Goal: Task Accomplishment & Management: Use online tool/utility

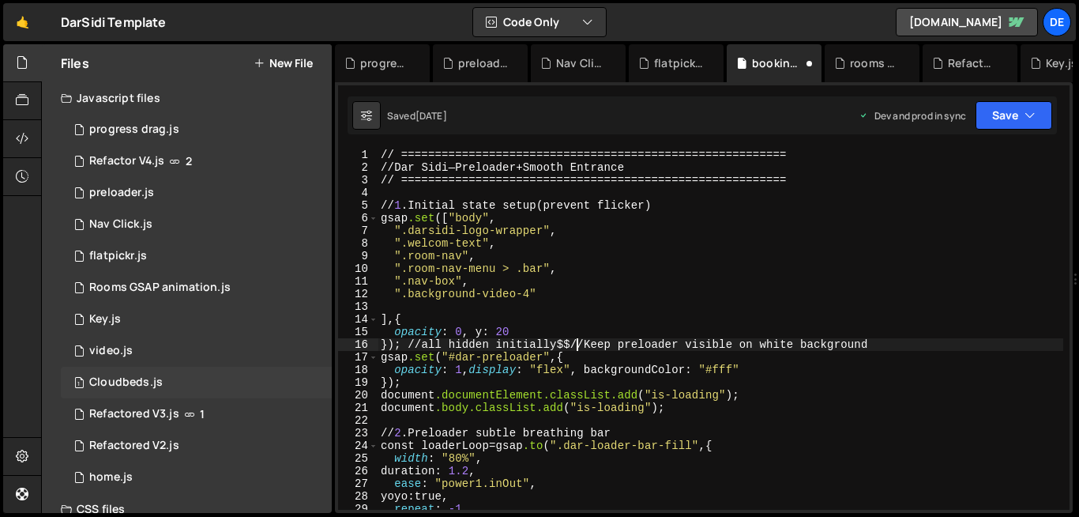
scroll to position [91, 0]
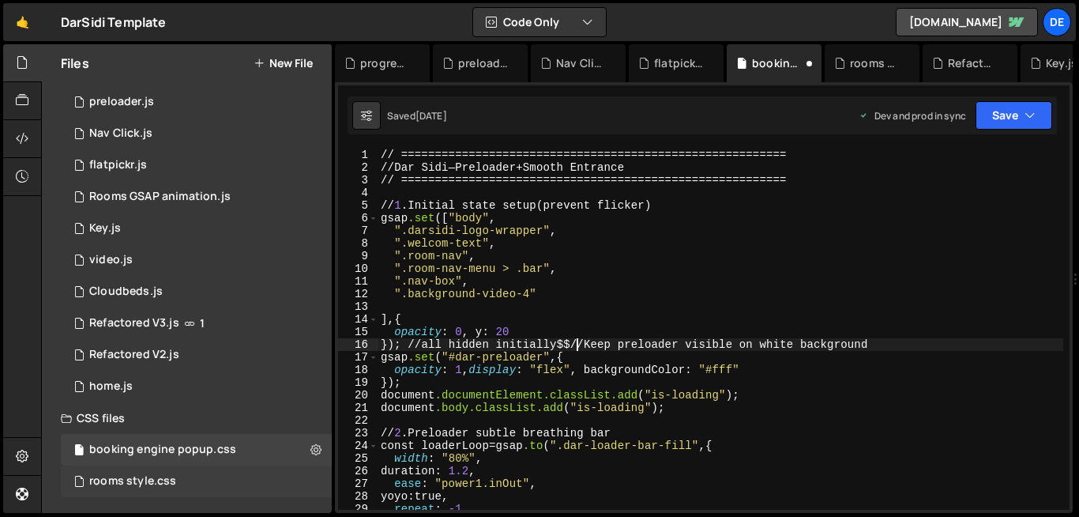
click at [138, 480] on div "rooms style.css" at bounding box center [132, 481] width 87 height 14
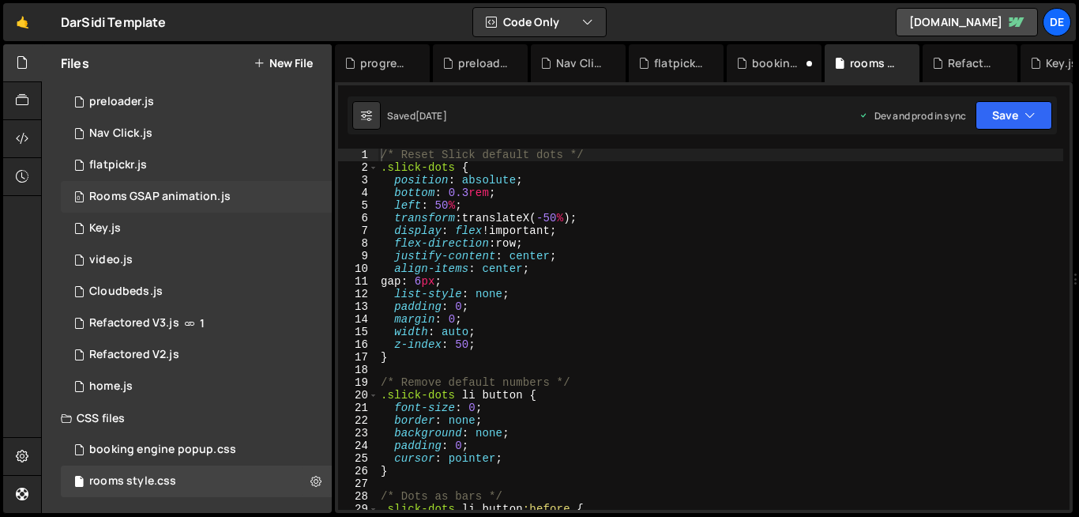
scroll to position [0, 0]
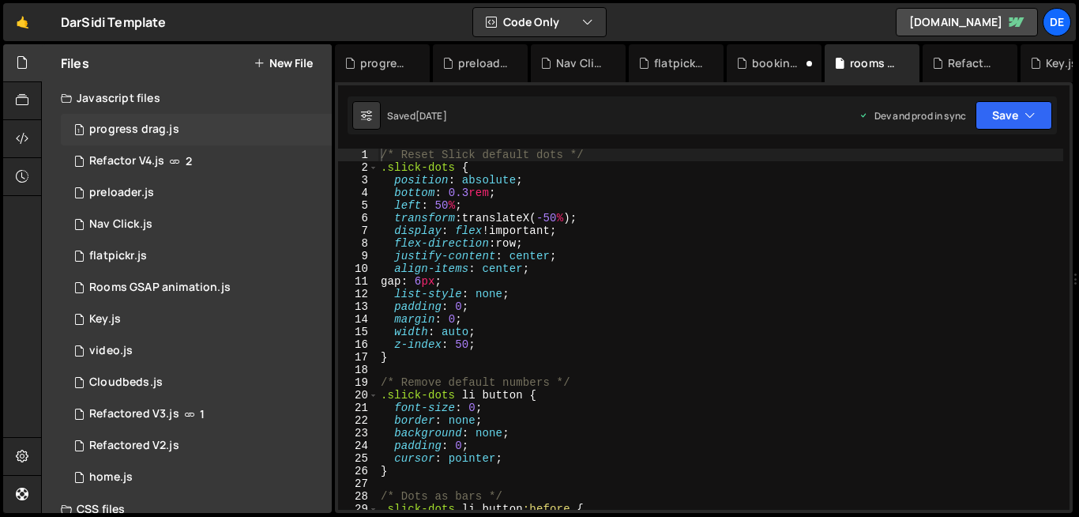
click at [157, 118] on div "1 progress drag.js 0" at bounding box center [196, 130] width 271 height 32
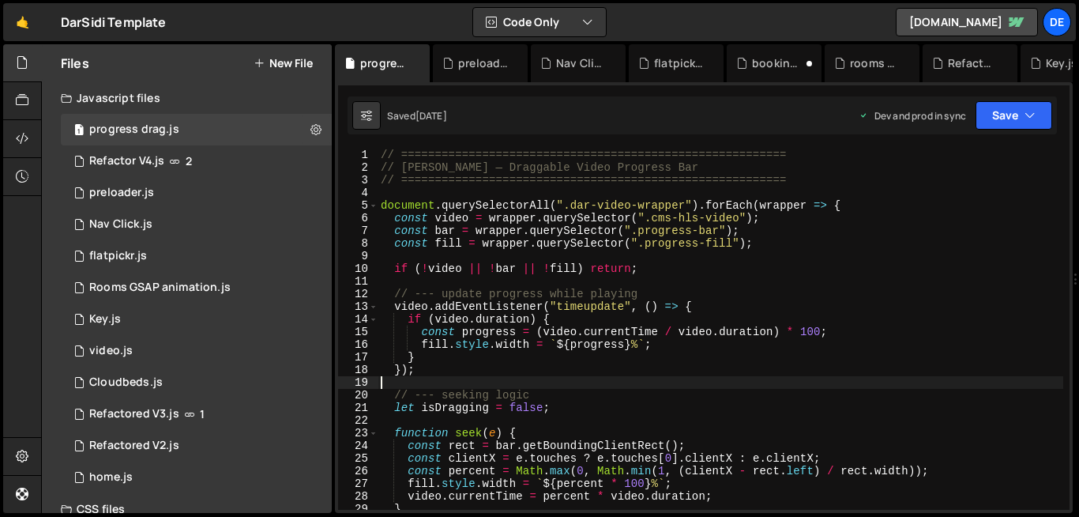
click at [568, 384] on div "// ========================================================= // Dar Sidi — Drag…" at bounding box center [721, 342] width 686 height 386
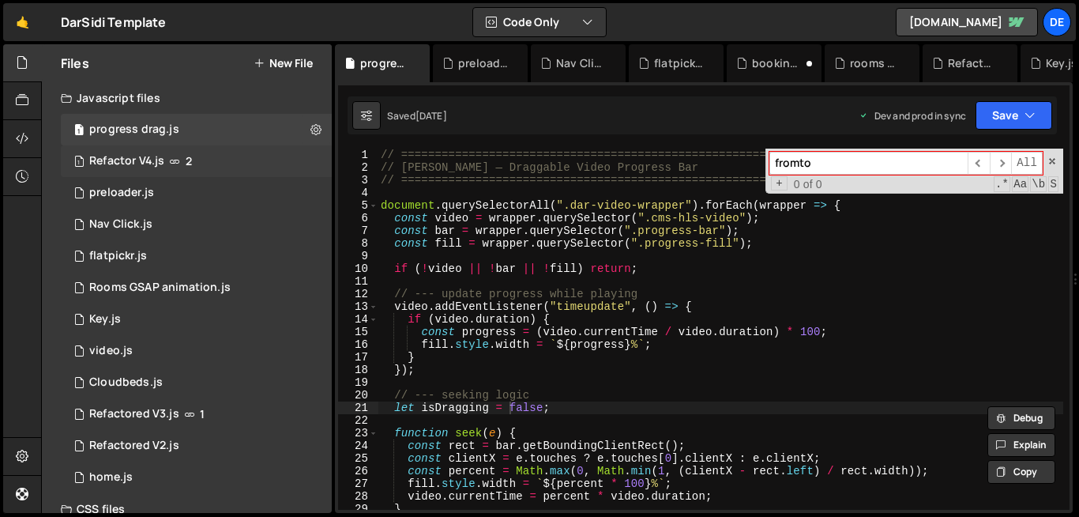
type input "fromto"
click at [164, 167] on div "1 Refactor V4.js 2" at bounding box center [196, 161] width 271 height 32
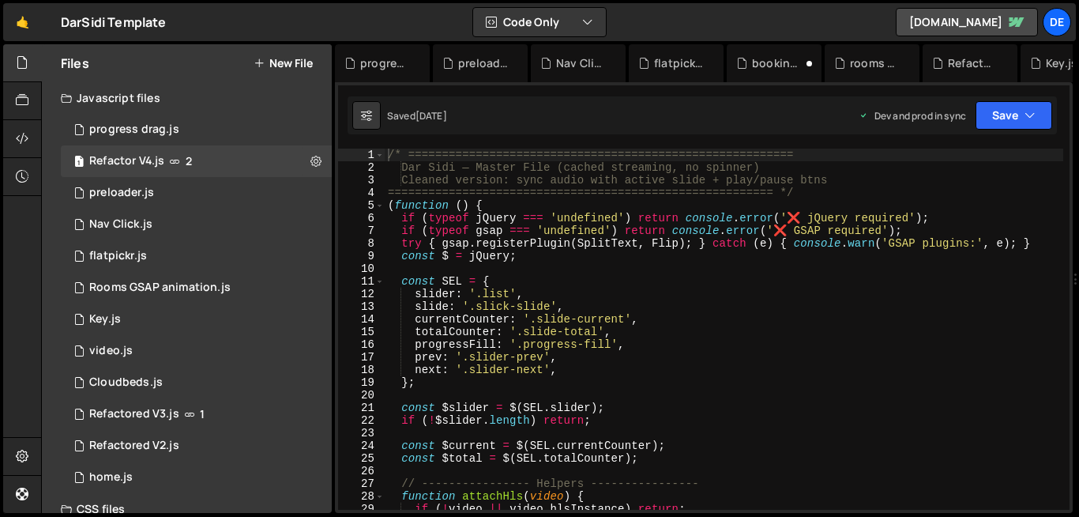
scroll to position [3555, 0]
type textarea "if (typeof gsap === 'undefined') return console.error('❌ GSAP required');"
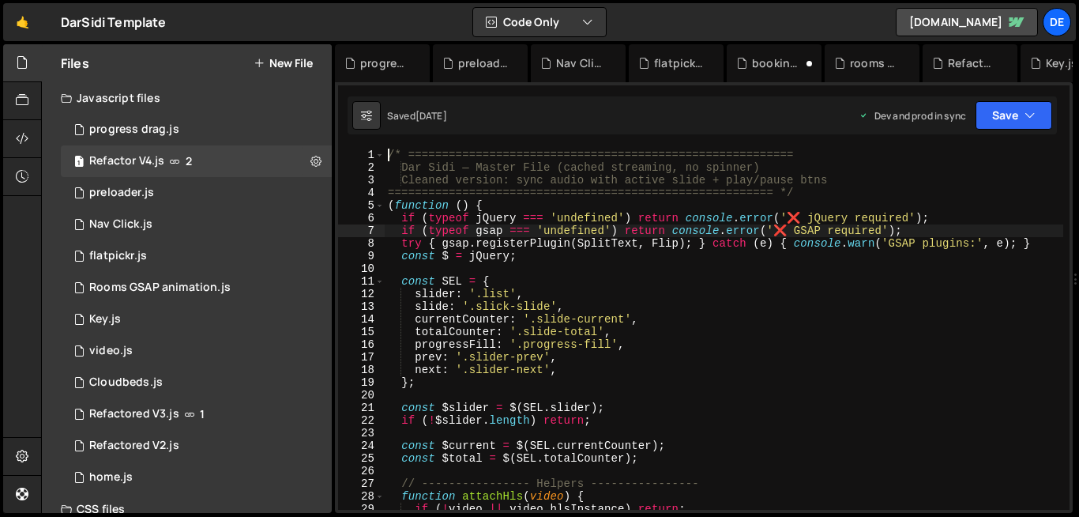
click at [641, 227] on div "/* ========================================================= Dar Sidi — Master …" at bounding box center [724, 342] width 679 height 386
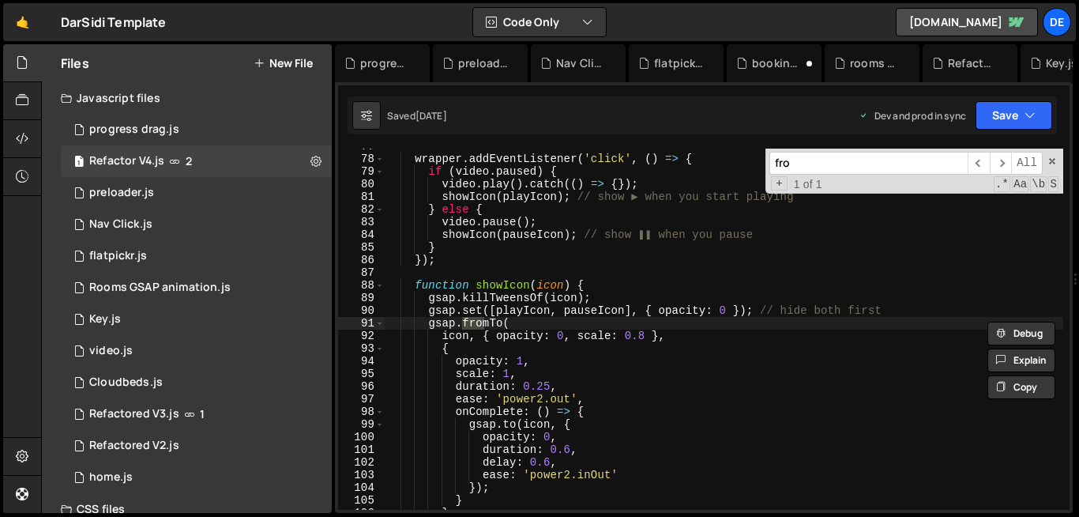
scroll to position [970, 0]
type input "fromTo"
click at [254, 189] on div "1 preloader.js 0" at bounding box center [196, 193] width 271 height 32
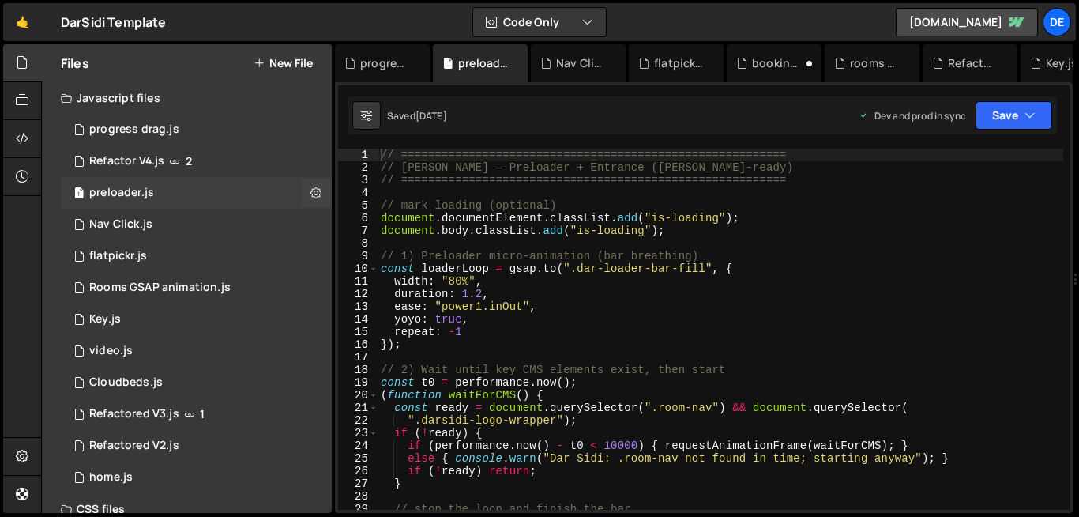
scroll to position [0, 0]
type textarea "// mark loading (optional)"
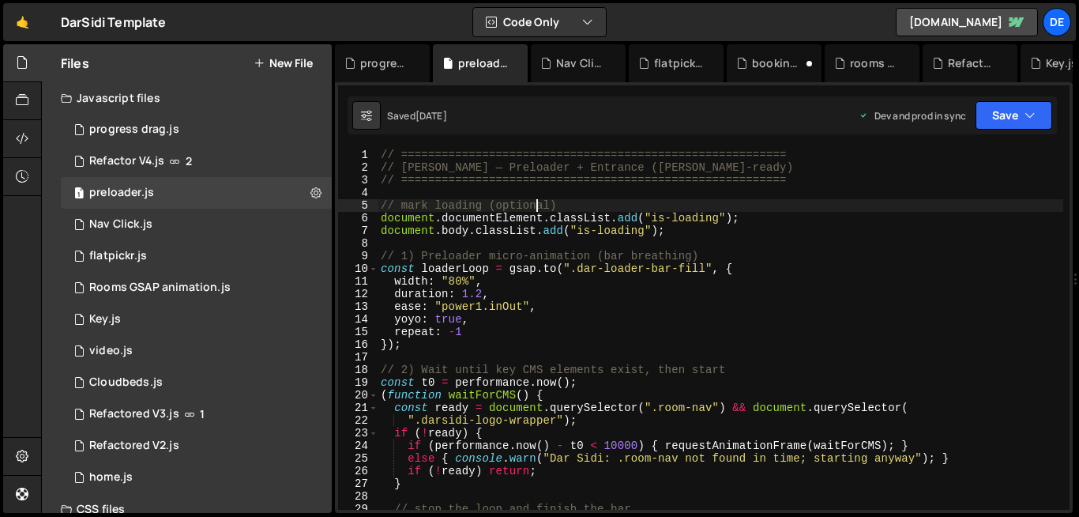
click at [536, 201] on div "// ========================================================= // Dar Sidi — Prel…" at bounding box center [721, 342] width 686 height 386
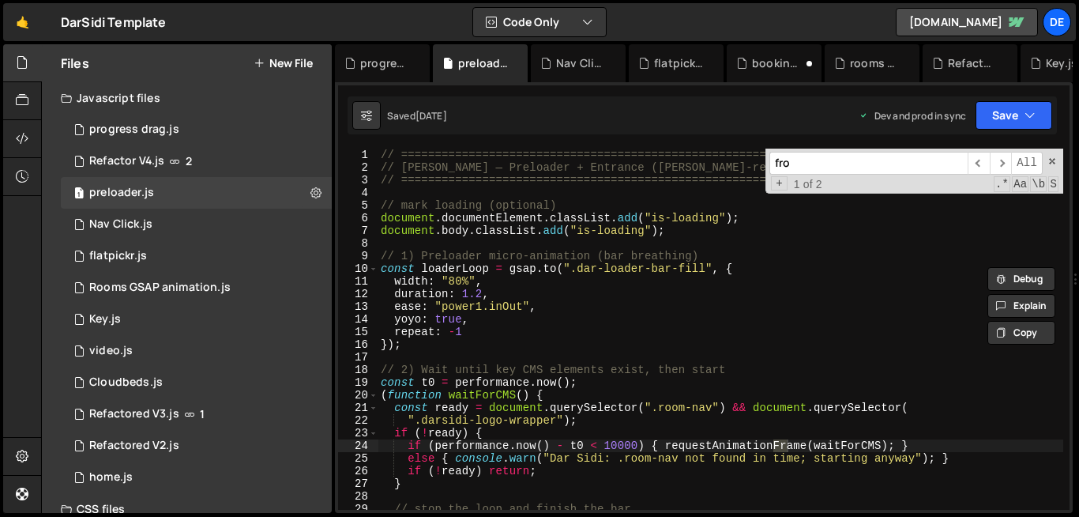
scroll to position [591, 0]
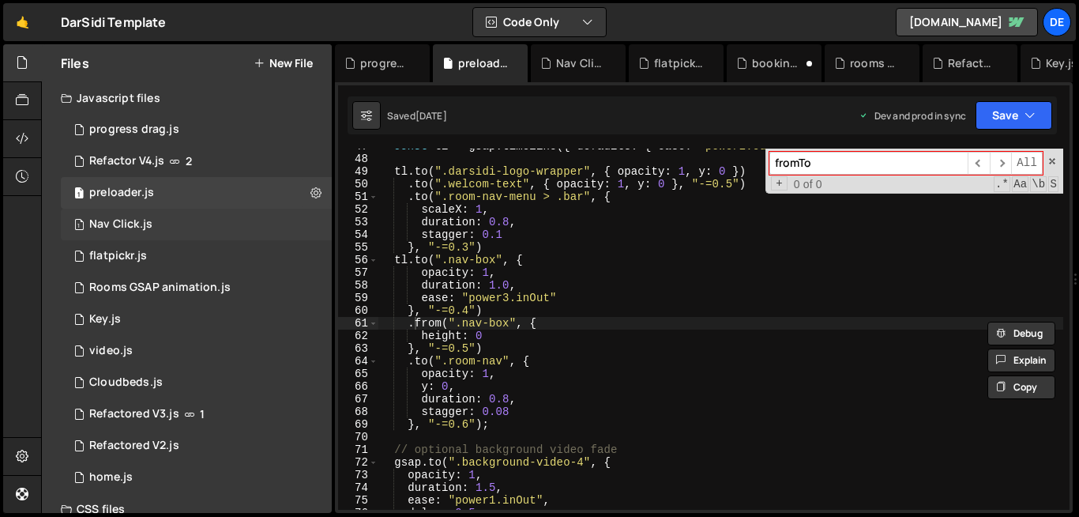
type input "fromTo"
click at [130, 221] on div "Nav Click.js" at bounding box center [120, 224] width 63 height 14
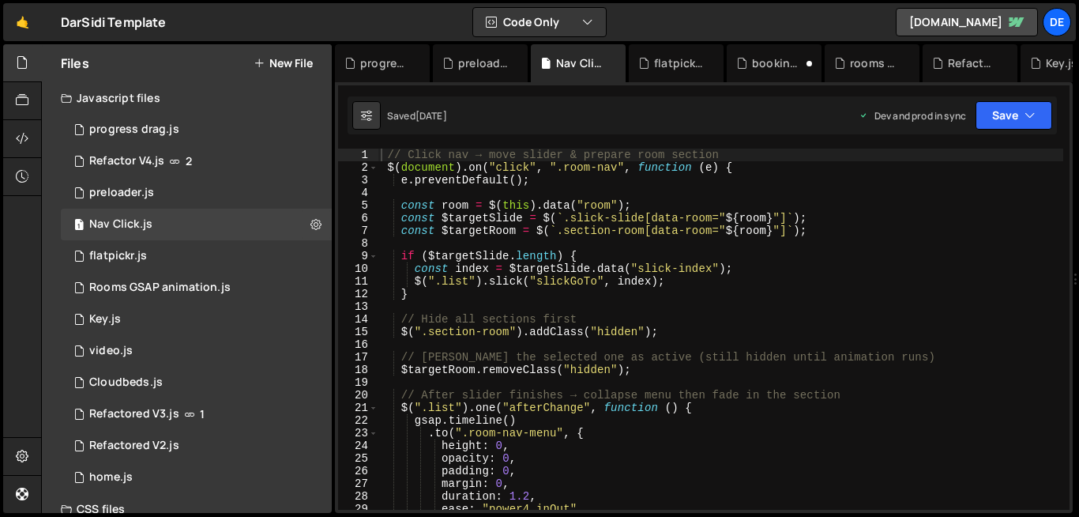
type textarea "$(".list").one("afterChange", function () {"
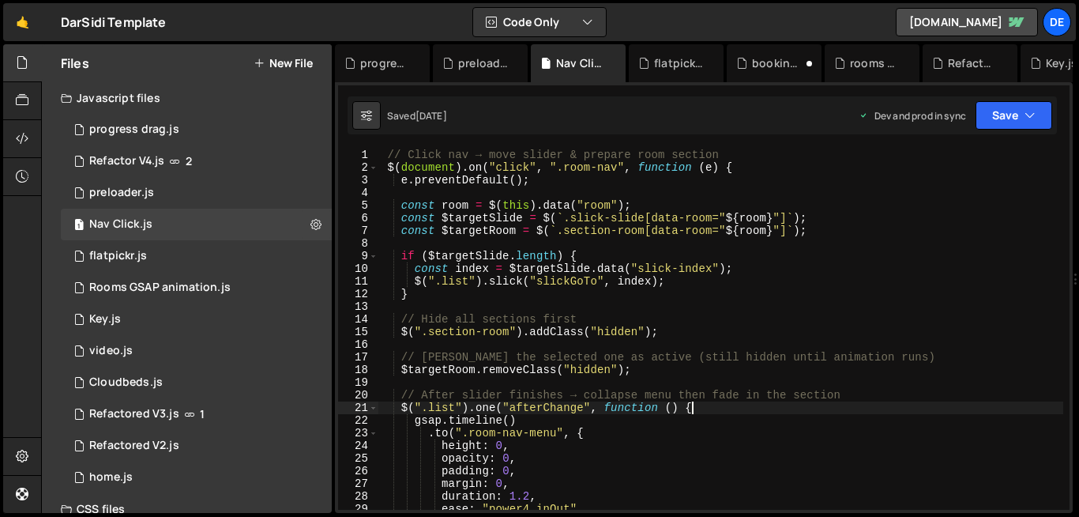
click at [756, 412] on div "// Click nav → move slider & prepare room section $ ( document ) . on ( "click"…" at bounding box center [721, 342] width 686 height 386
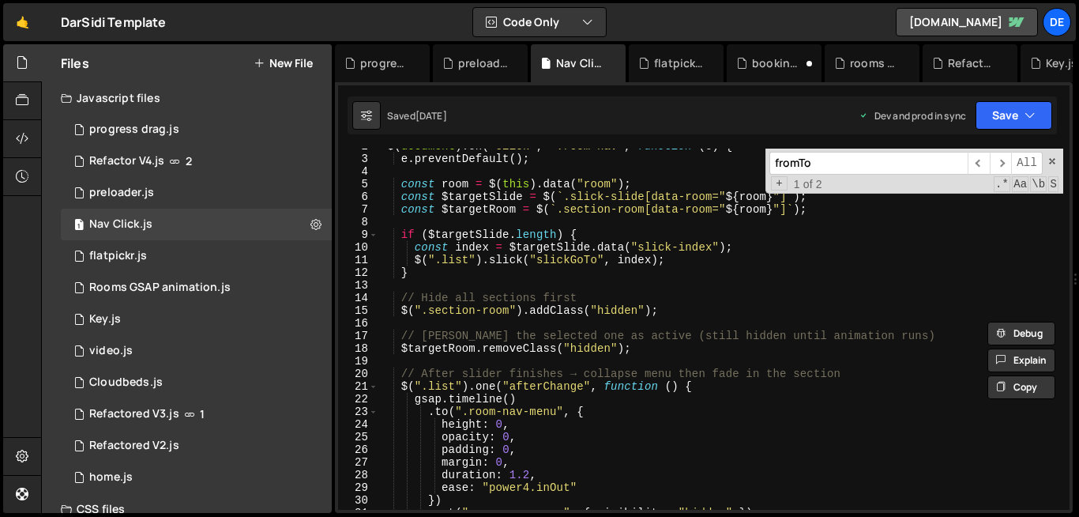
scroll to position [0, 0]
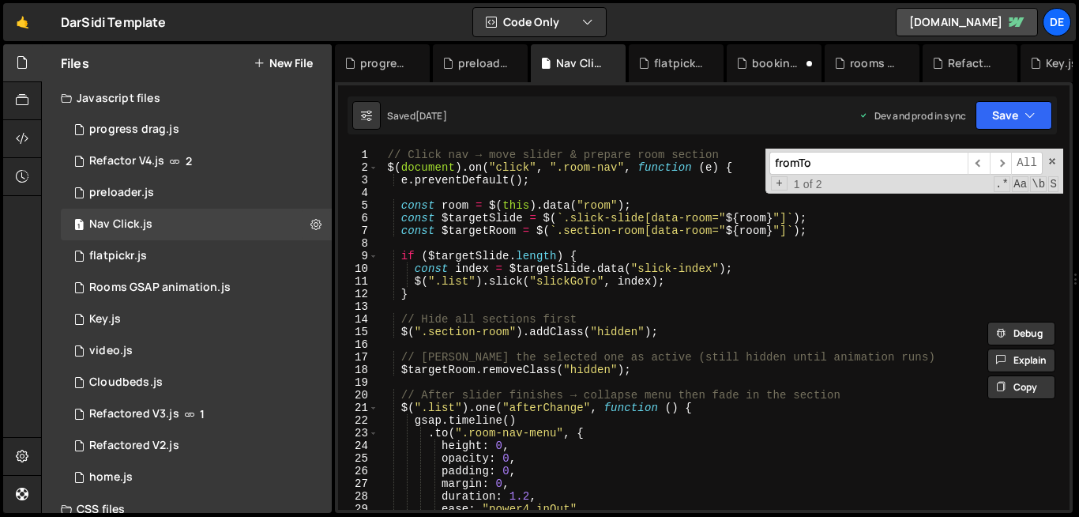
click at [815, 154] on input "fromTo" at bounding box center [868, 163] width 198 height 23
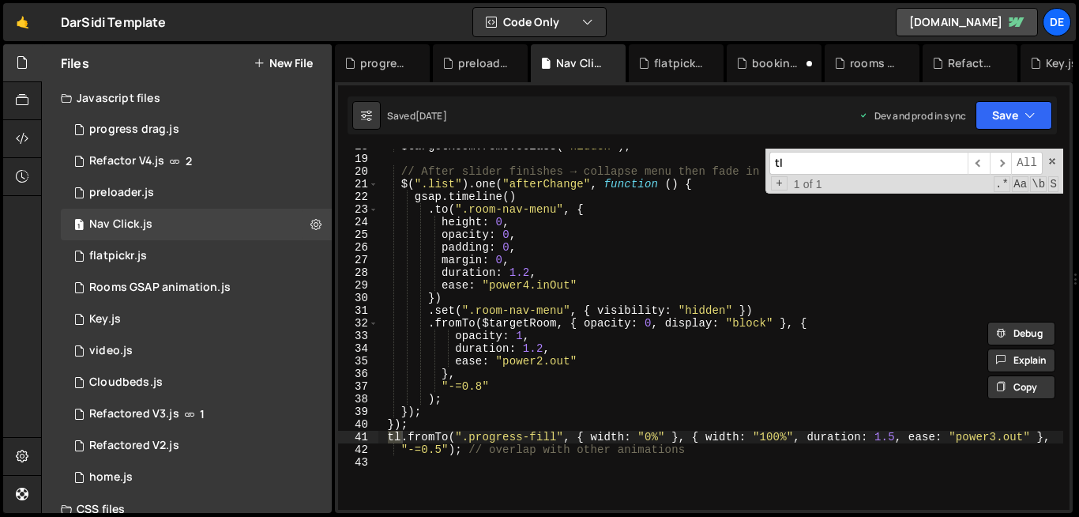
type input "t"
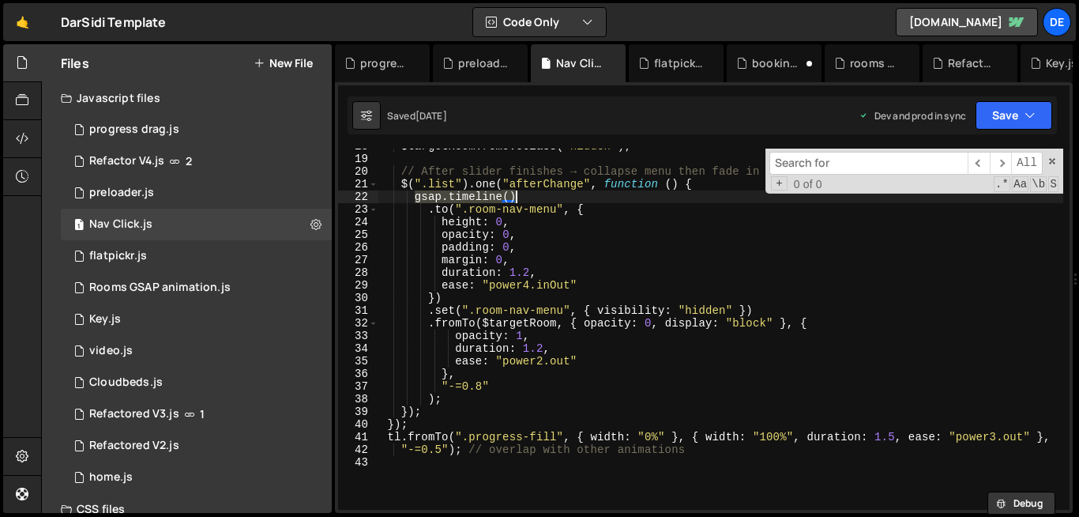
drag, startPoint x: 416, startPoint y: 201, endPoint x: 517, endPoint y: 194, distance: 100.6
click at [517, 194] on div "$targetRoom . removeClass ( "hidden" ) ; // After slider finishes → collapse me…" at bounding box center [721, 333] width 686 height 386
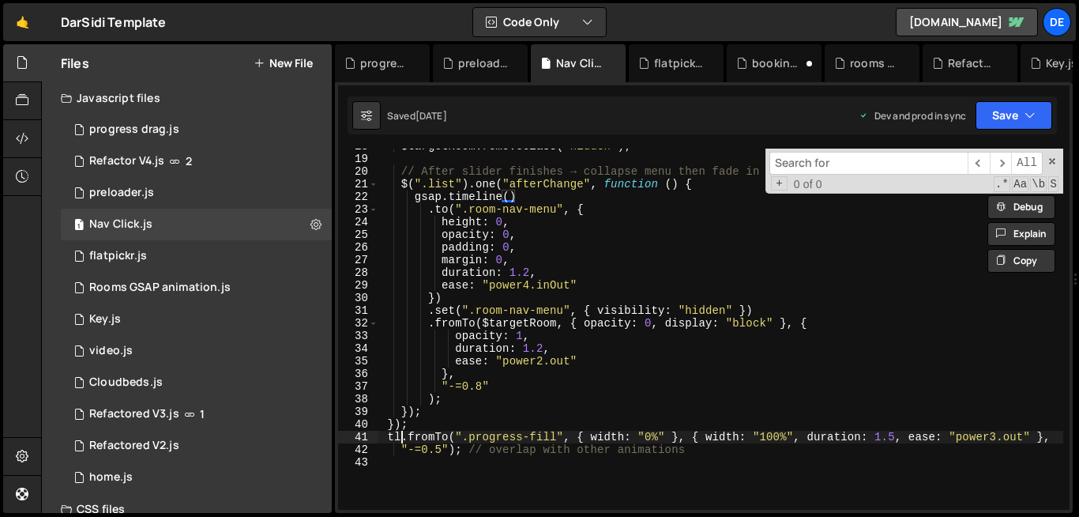
click at [399, 436] on div "$targetRoom . removeClass ( "hidden" ) ; // After slider finishes → collapse me…" at bounding box center [721, 333] width 686 height 386
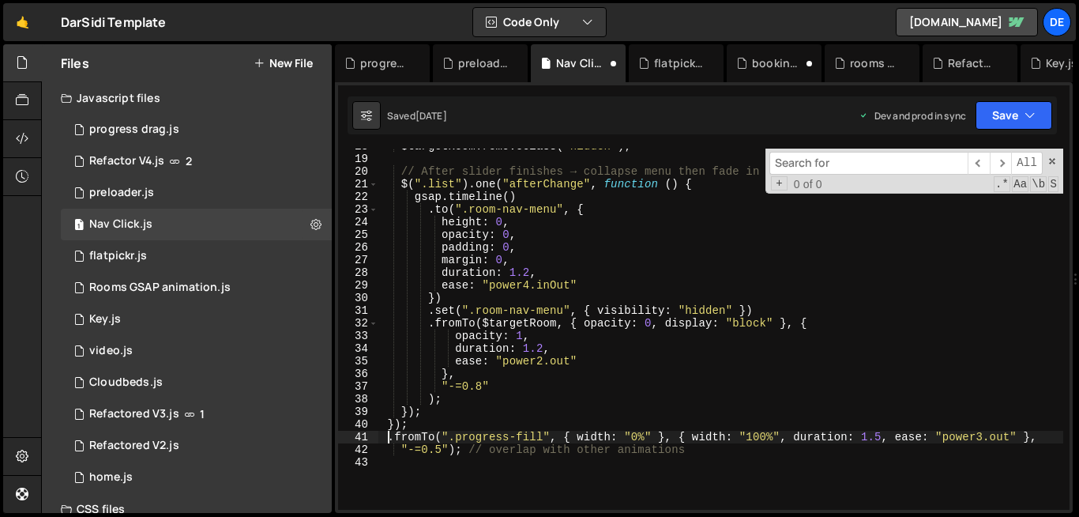
paste textarea "gsap.timeline()"
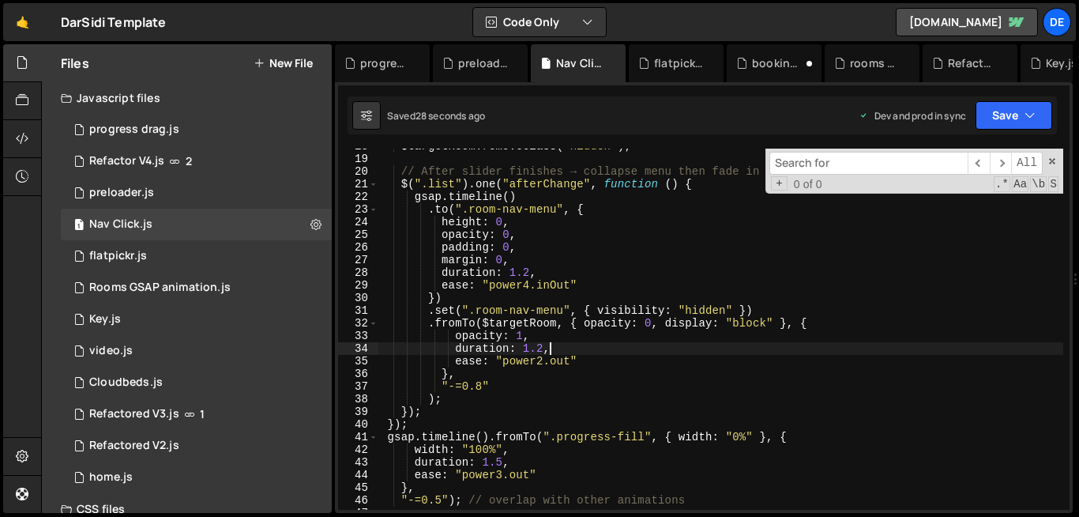
click at [641, 350] on div "$targetRoom . removeClass ( "hidden" ) ; // After slider finishes → collapse me…" at bounding box center [721, 333] width 686 height 386
type textarea "duration: 1.2,"
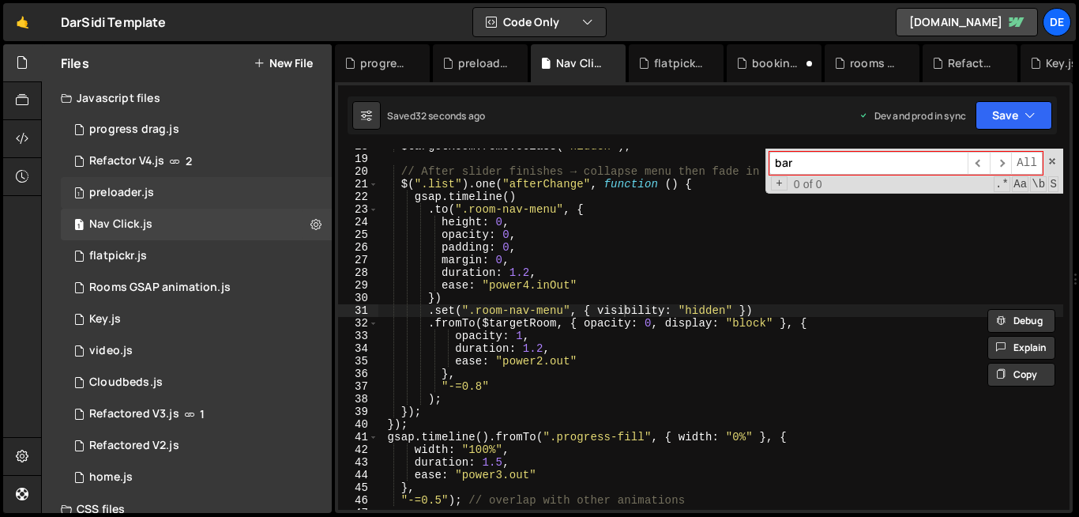
type input "bar"
click at [144, 188] on div "preloader.js" at bounding box center [121, 193] width 65 height 14
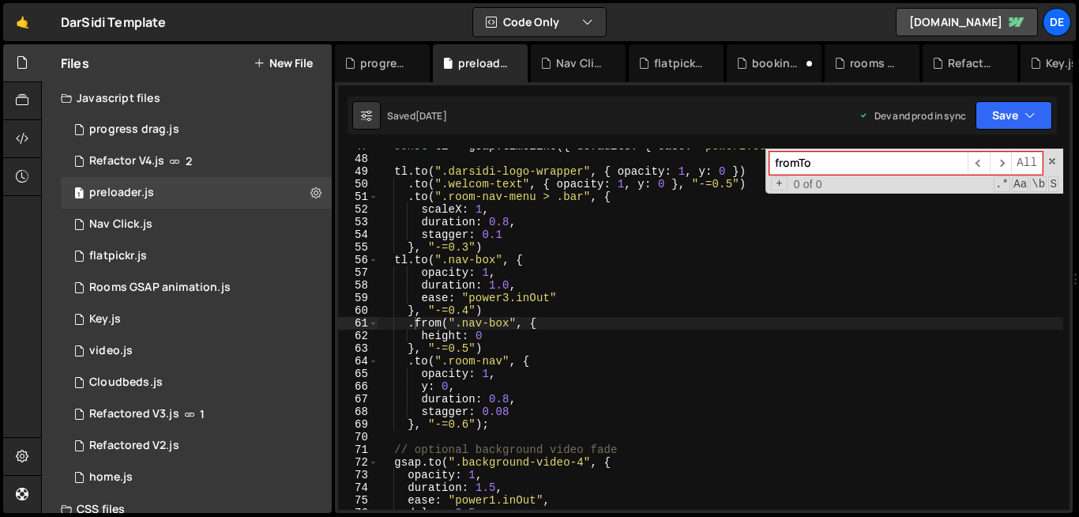
type textarea "opacity: 1,"
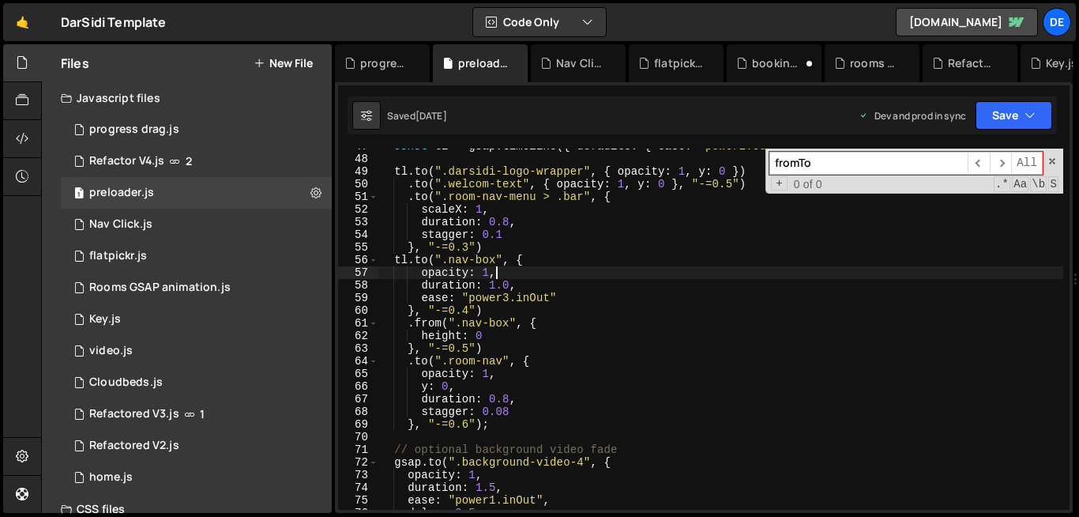
click at [604, 267] on div "const tl = gsap . timeline ({ defaults : { ease : "power2.out" , duration : 1 }…" at bounding box center [721, 333] width 686 height 386
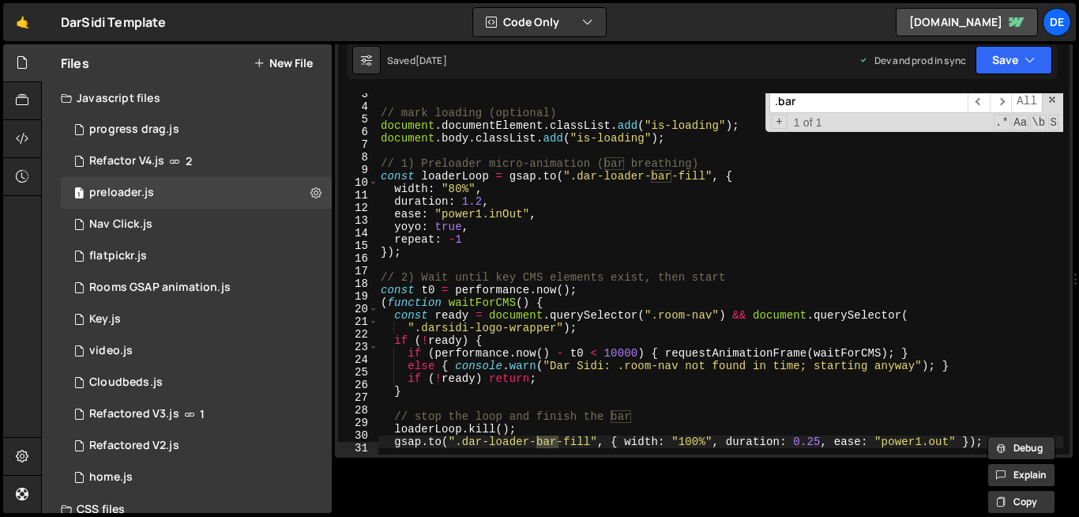
scroll to position [464, 0]
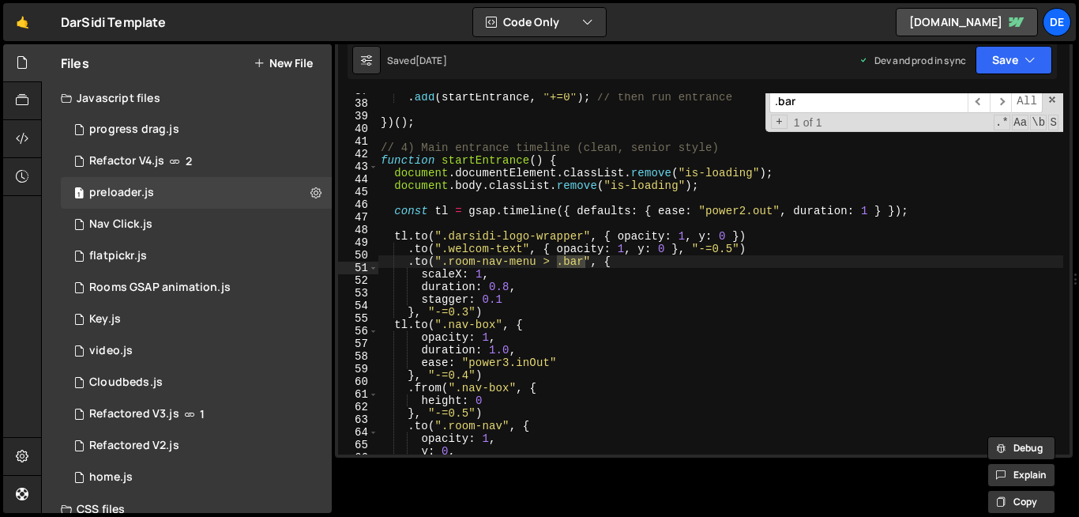
type input ".bar"
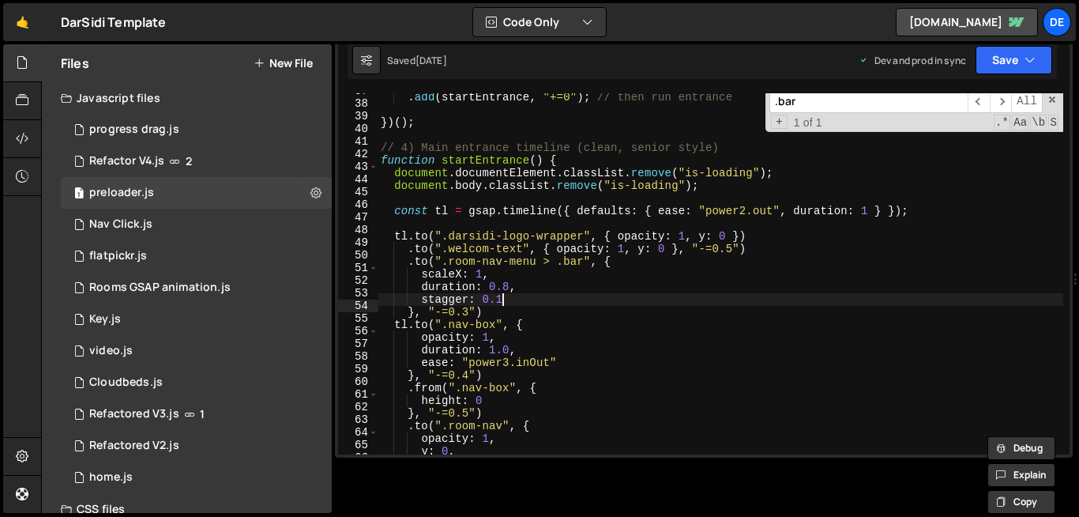
click at [519, 299] on div ". set ( "#dar-preloader" , { display : "none" }) . add ( startEntrance , "+=0" …" at bounding box center [721, 271] width 686 height 386
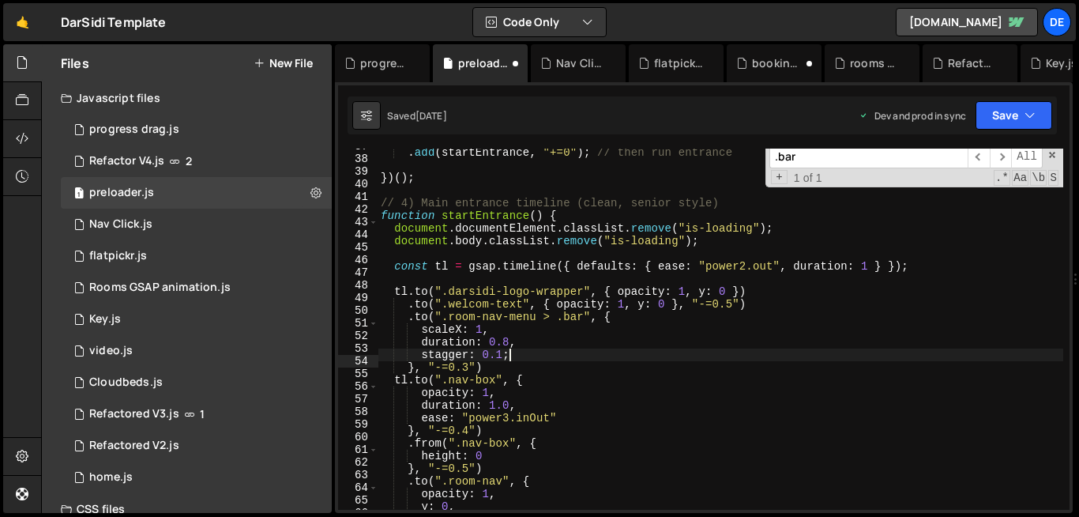
scroll to position [0, 8]
type textarea "stagger: 0.1,"
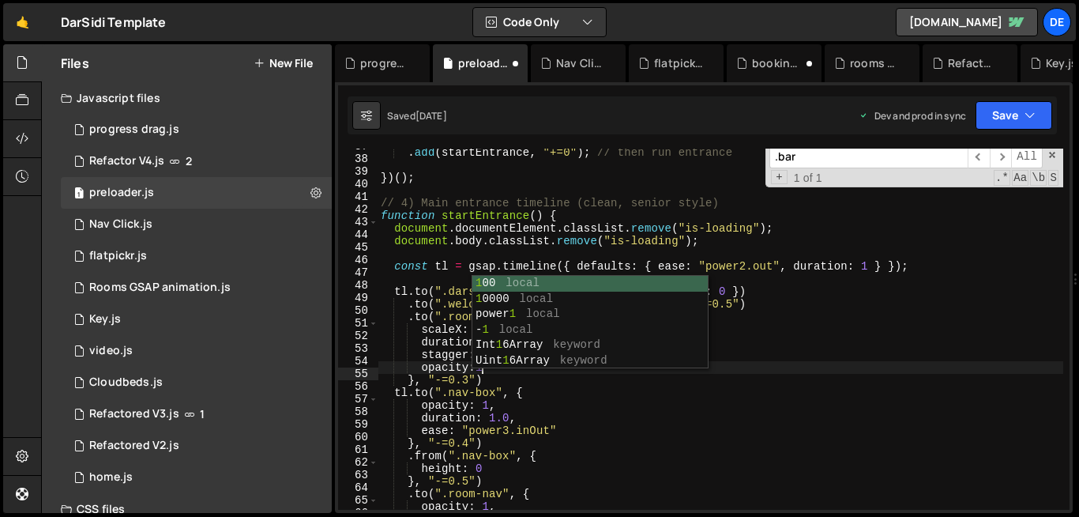
scroll to position [0, 6]
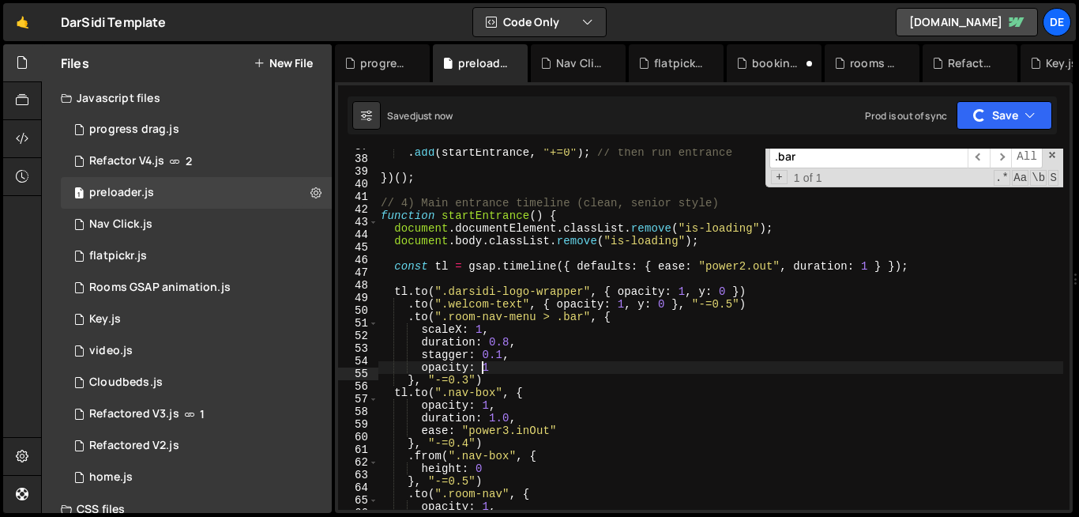
type textarea "opacity: 1"
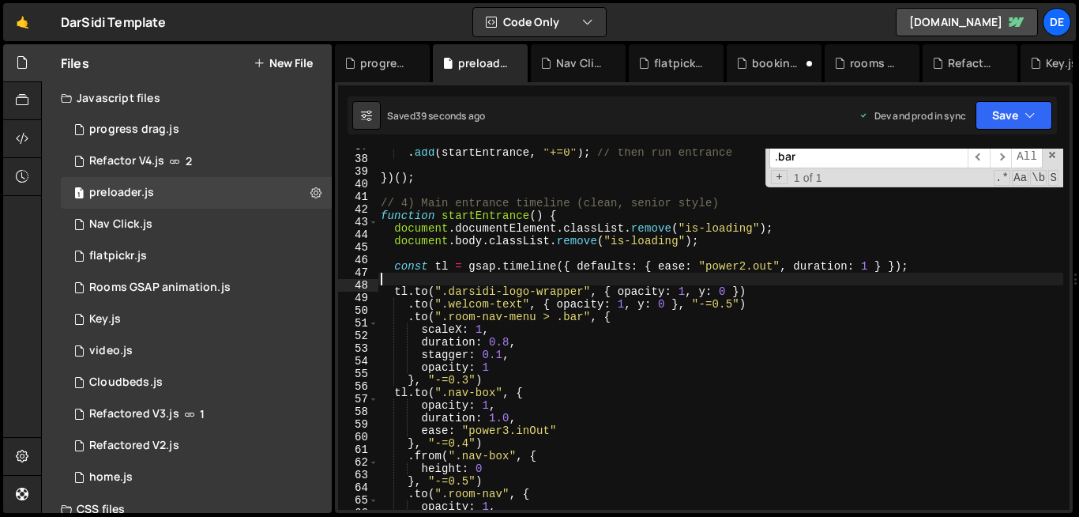
click at [385, 291] on div ". set ( "#dar-preloader" , { display : "none" }) . add ( startEntrance , "+=0" …" at bounding box center [721, 327] width 686 height 386
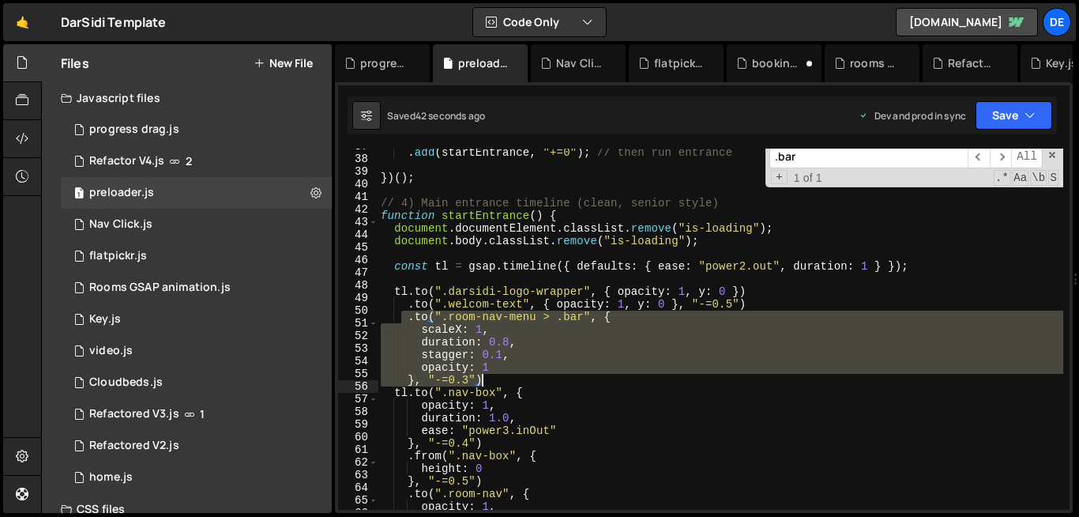
drag, startPoint x: 402, startPoint y: 321, endPoint x: 491, endPoint y: 381, distance: 106.9
click at [491, 381] on div ". set ( "#dar-preloader" , { display : "none" }) . add ( startEntrance , "+=0" …" at bounding box center [721, 327] width 686 height 386
type textarea "opacity: 1 }, "-=0.3")"
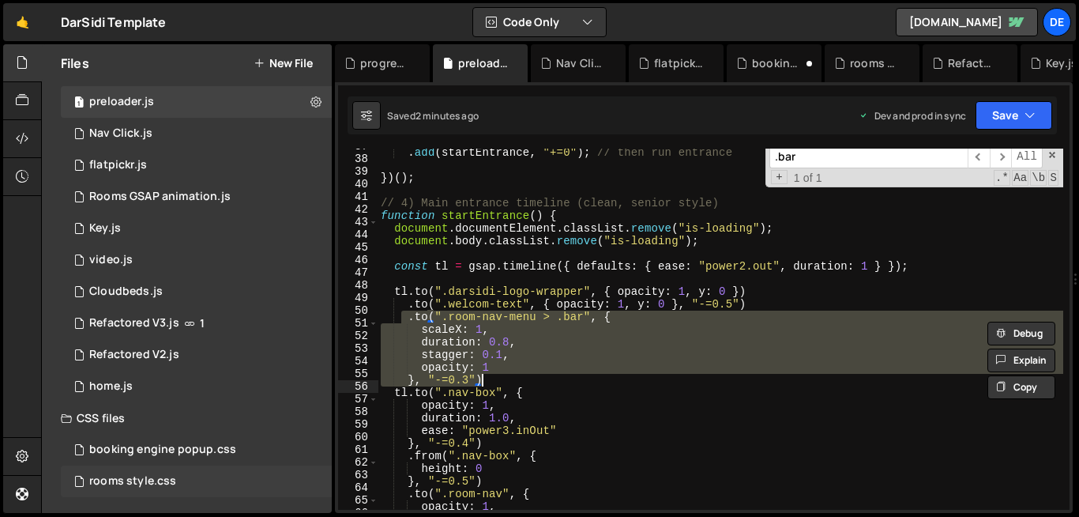
click at [155, 489] on div "rooms style.css 0" at bounding box center [196, 481] width 271 height 32
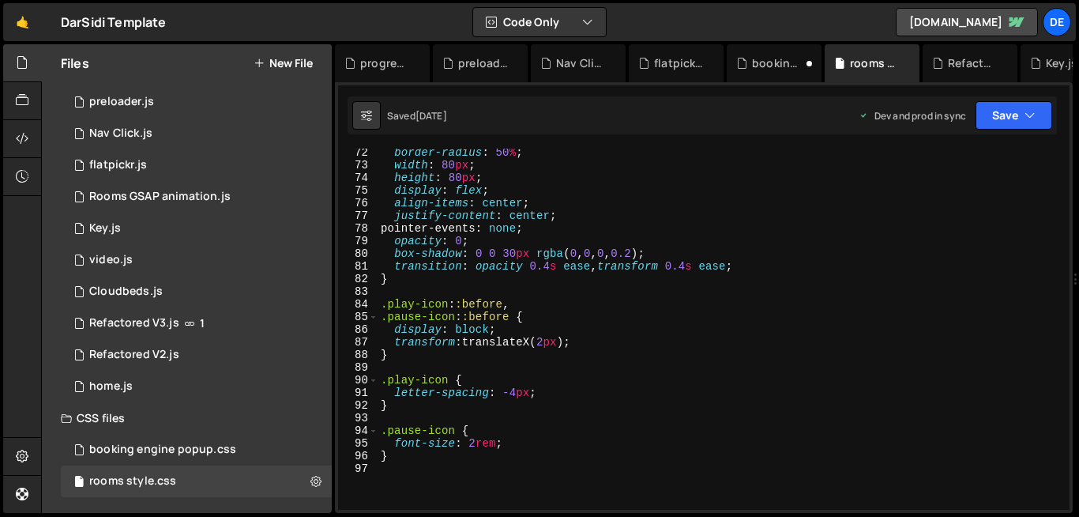
scroll to position [1040, 0]
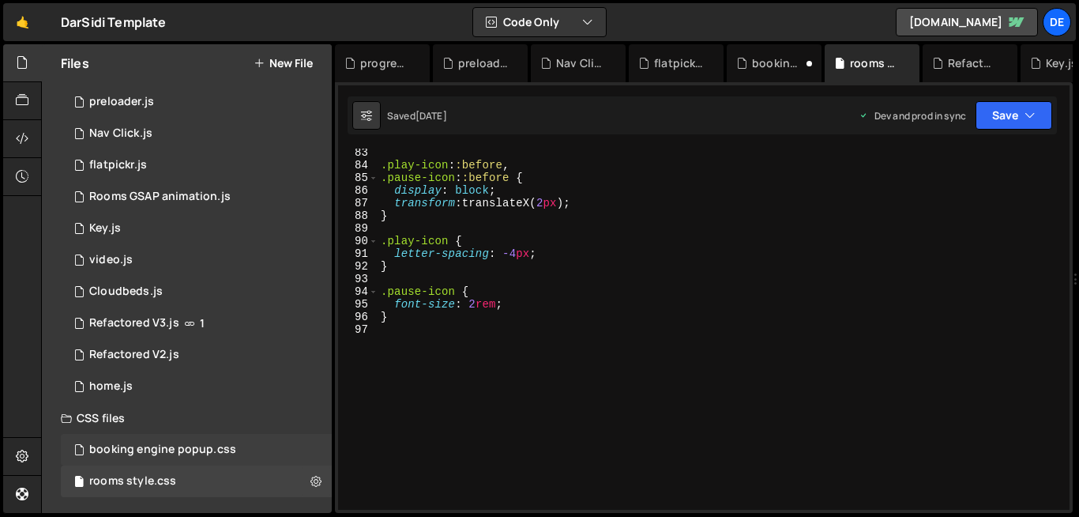
click at [148, 446] on div "booking engine popup.css" at bounding box center [162, 449] width 147 height 14
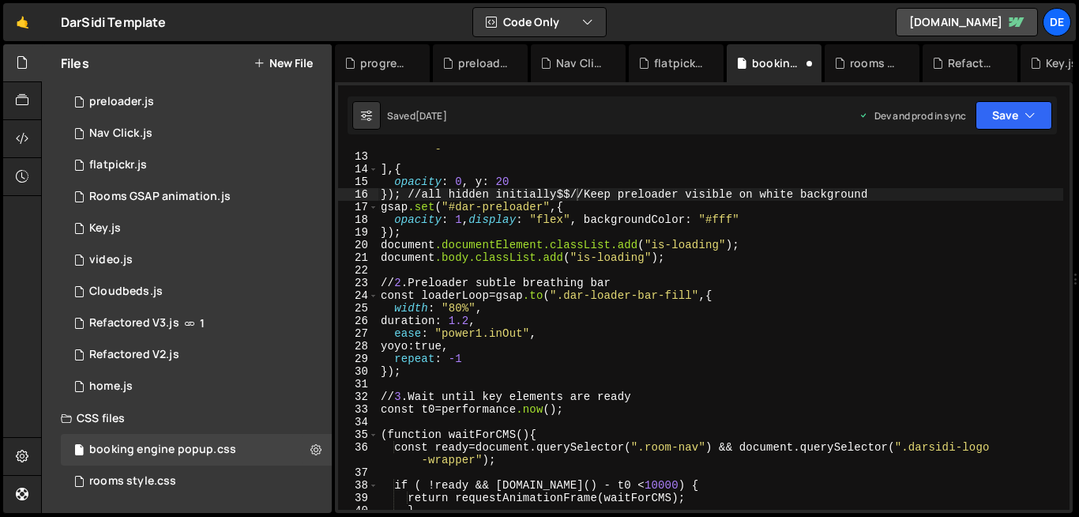
scroll to position [158, 0]
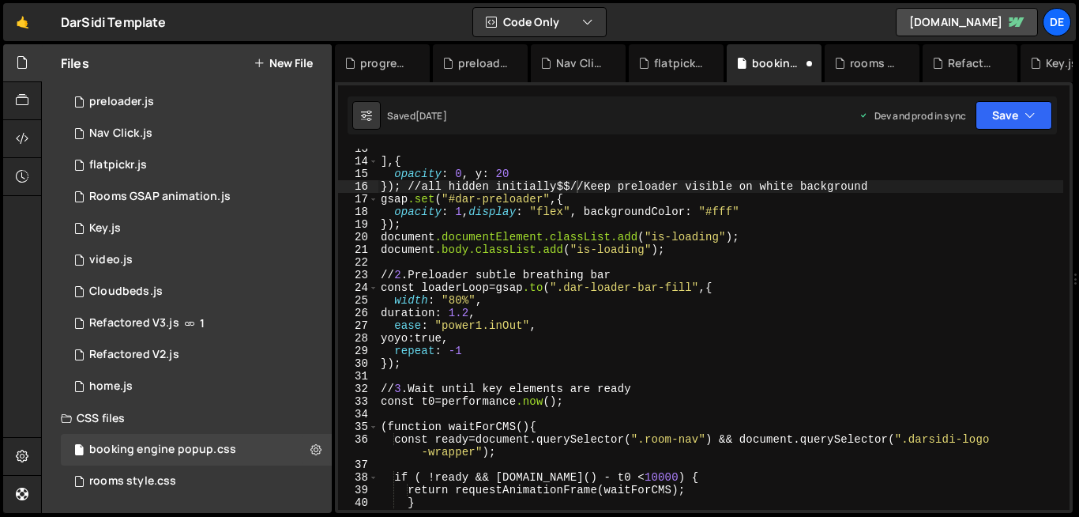
type textarea "const t0=[DOMAIN_NAME]();"
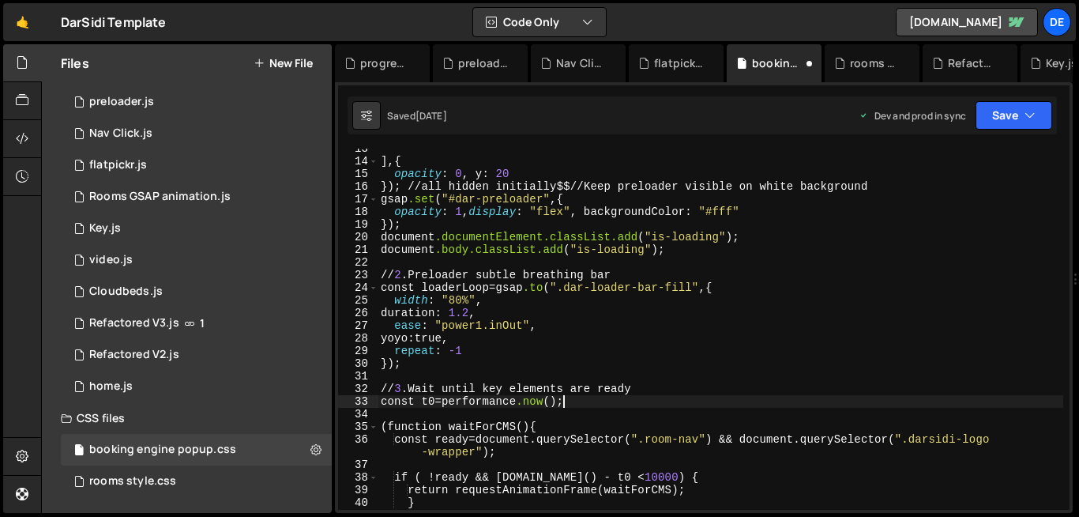
scroll to position [0, 12]
click at [811, 401] on div "], { opacity : 0 , y : 20 } ); // all hidden initially $$// Keep preloader visi…" at bounding box center [721, 335] width 686 height 386
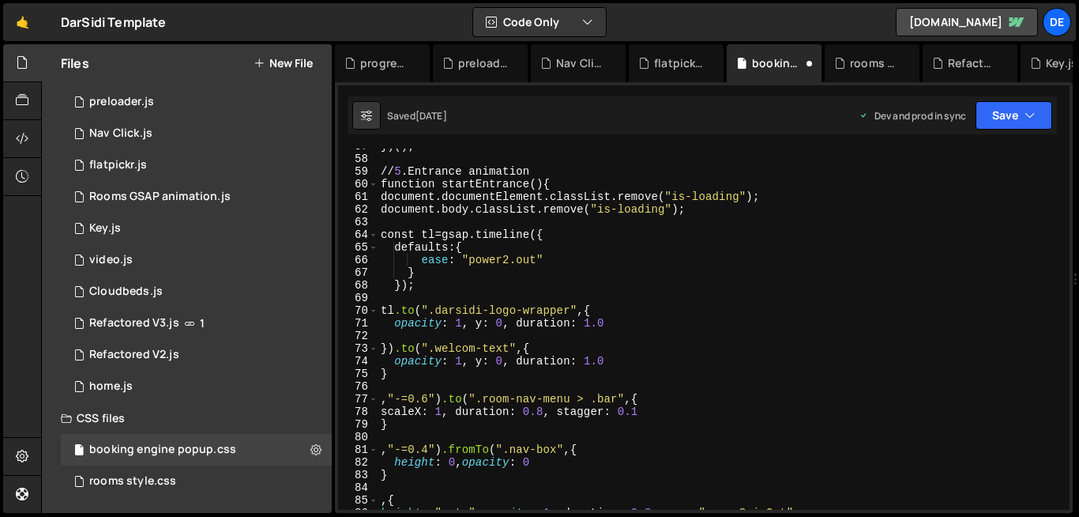
scroll to position [728, 0]
click at [145, 107] on div "preloader.js" at bounding box center [121, 102] width 65 height 14
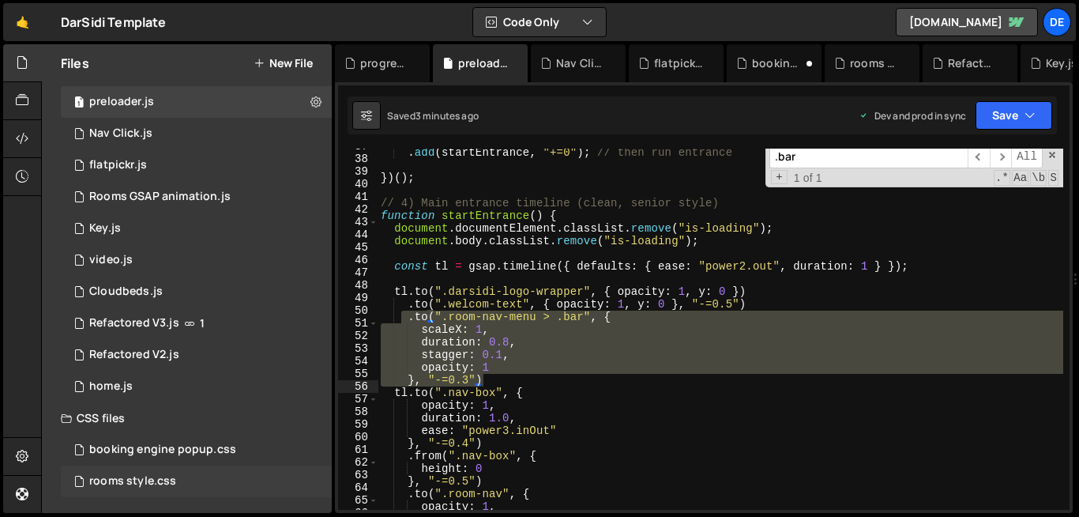
click at [307, 488] on div "rooms style.css 0" at bounding box center [196, 481] width 271 height 32
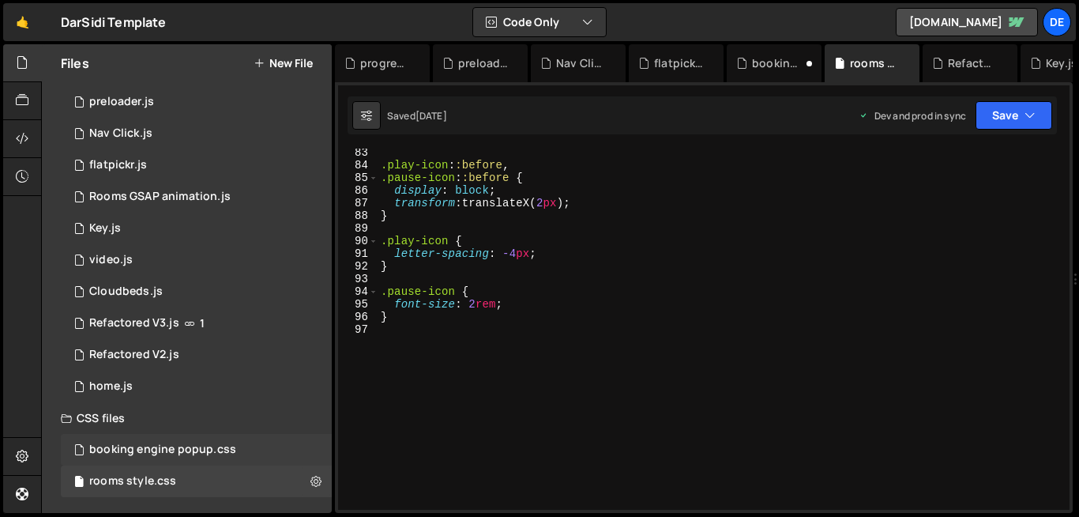
click at [289, 456] on div "booking engine popup.css 0" at bounding box center [196, 450] width 271 height 32
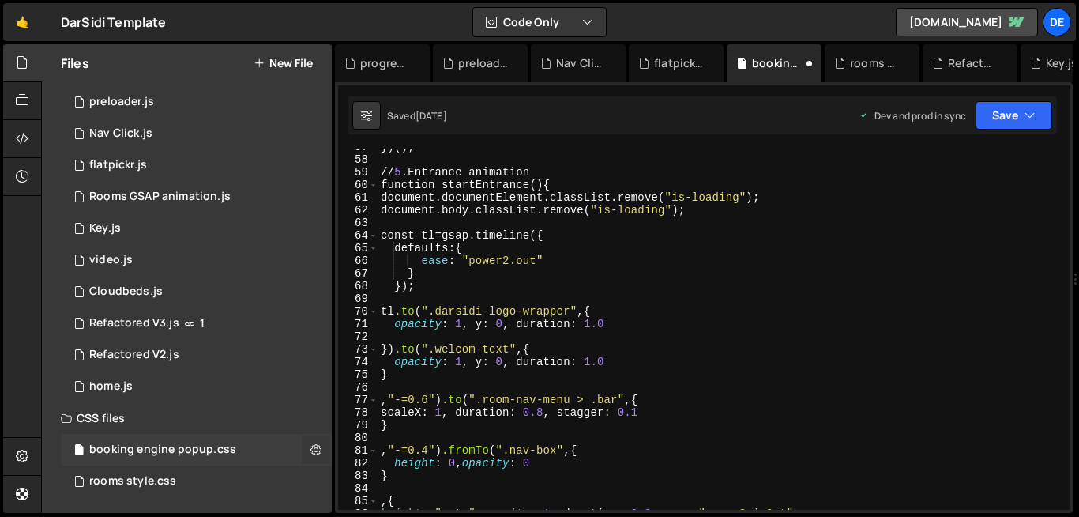
click at [310, 446] on icon at bounding box center [315, 449] width 11 height 15
type input "booking engine popup"
radio input "false"
radio input "true"
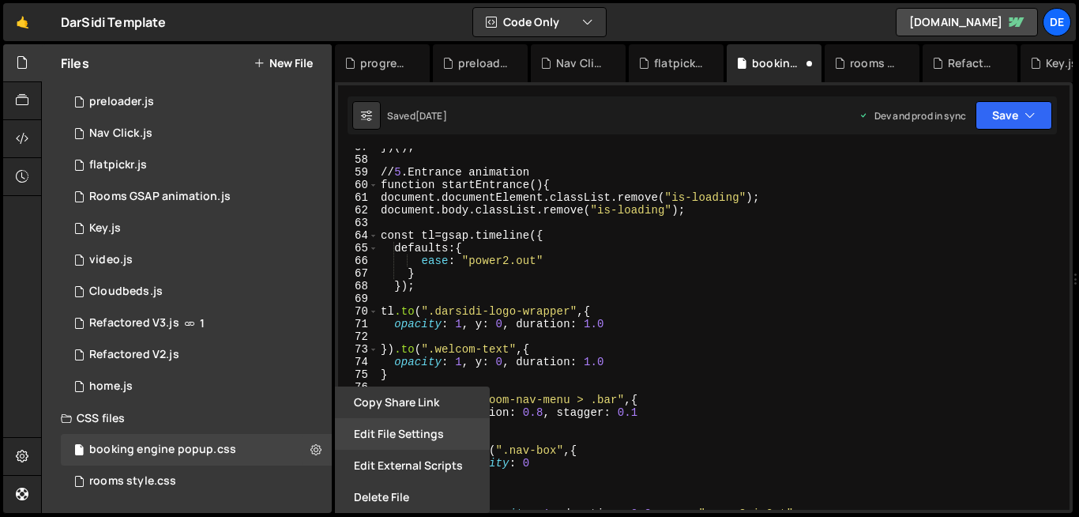
click at [392, 431] on button "Edit File Settings" at bounding box center [412, 434] width 155 height 32
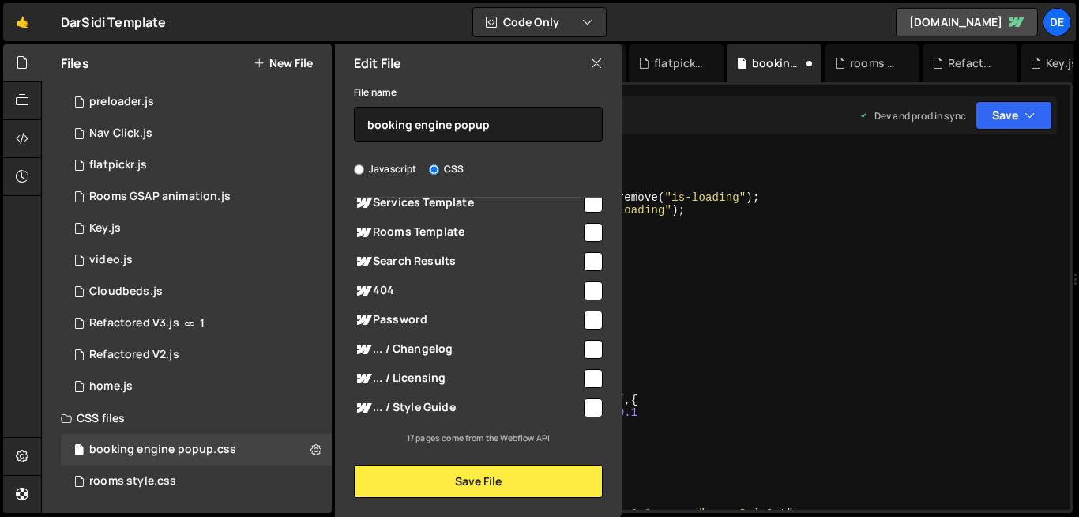
scroll to position [0, 0]
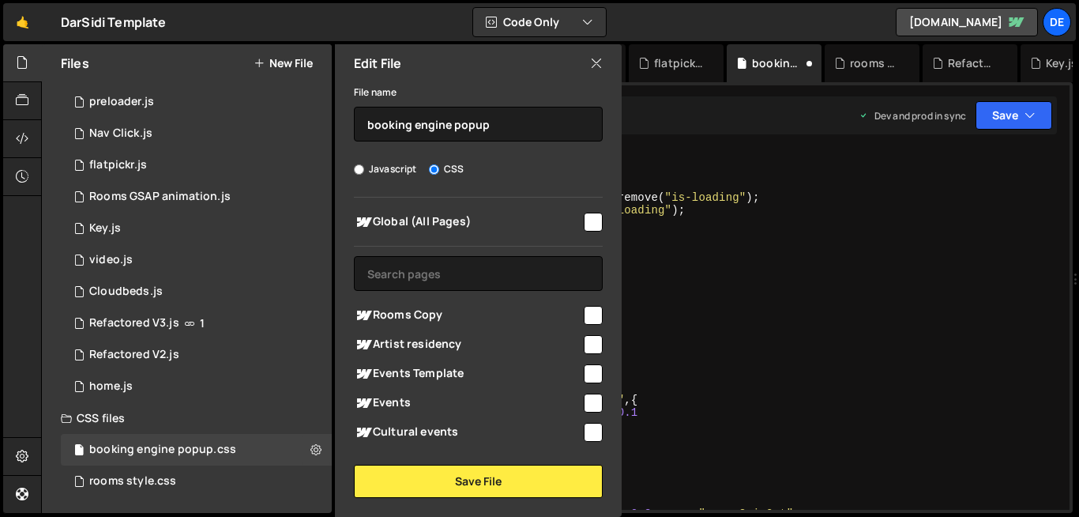
click at [596, 70] on icon at bounding box center [596, 63] width 13 height 17
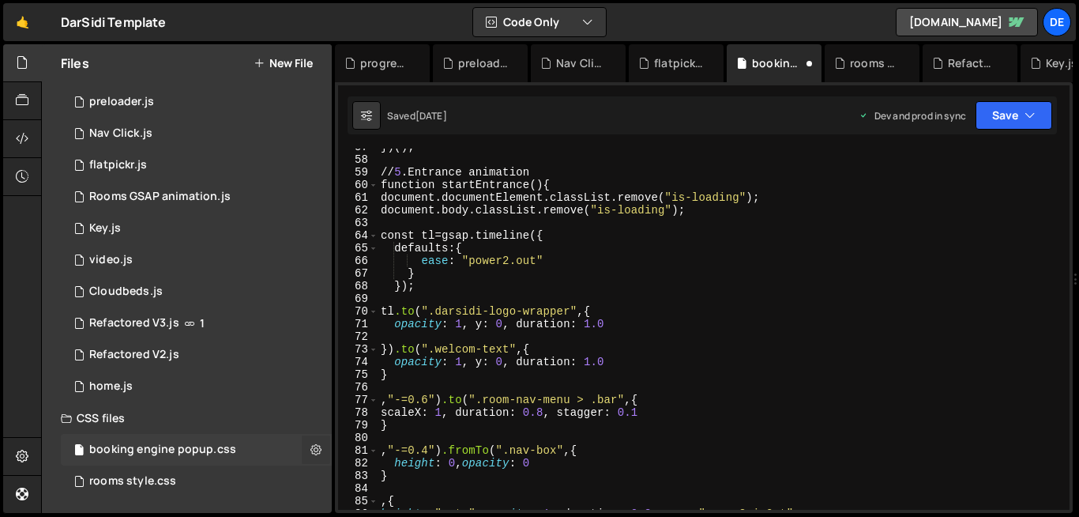
click at [311, 444] on icon at bounding box center [315, 449] width 11 height 15
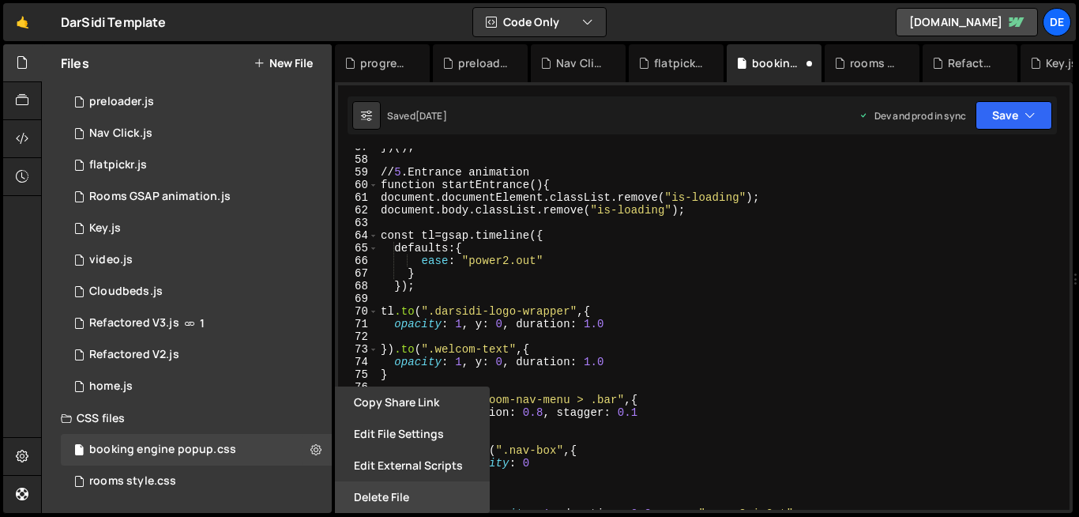
click at [404, 496] on button "Delete File" at bounding box center [412, 497] width 155 height 32
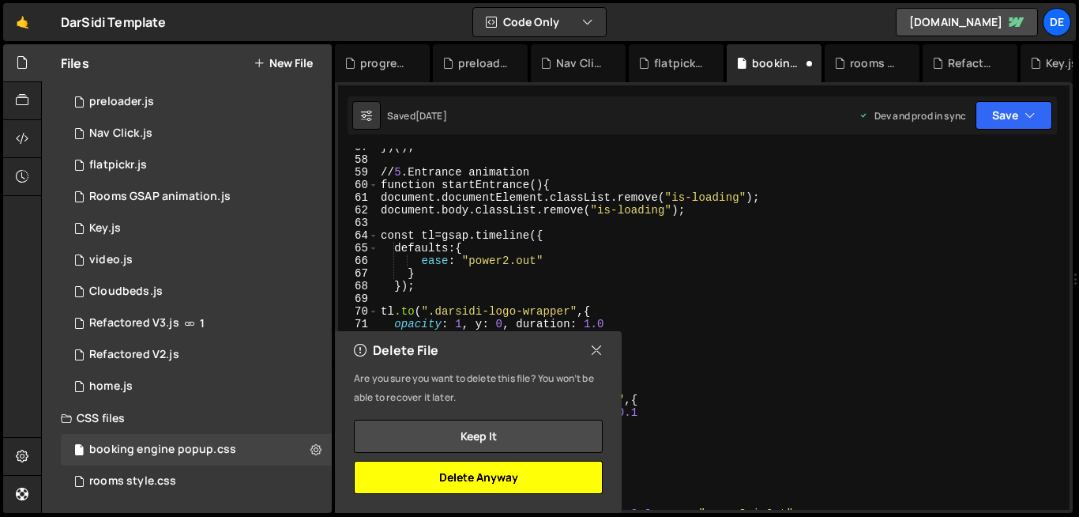
click at [472, 470] on button "Delete Anyway" at bounding box center [478, 477] width 249 height 33
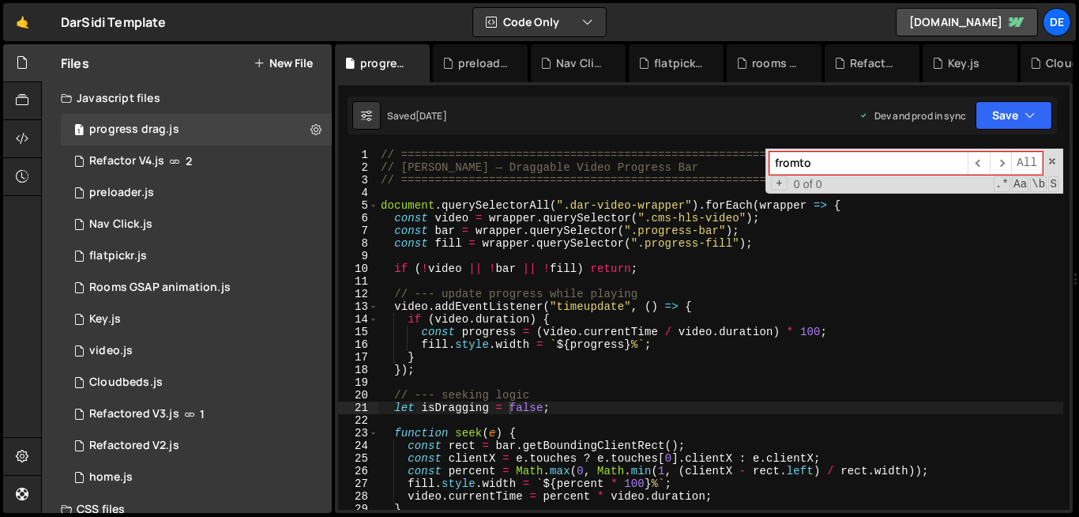
click at [448, 280] on div "// ========================================================= // Dar Sidi — Drag…" at bounding box center [721, 342] width 686 height 386
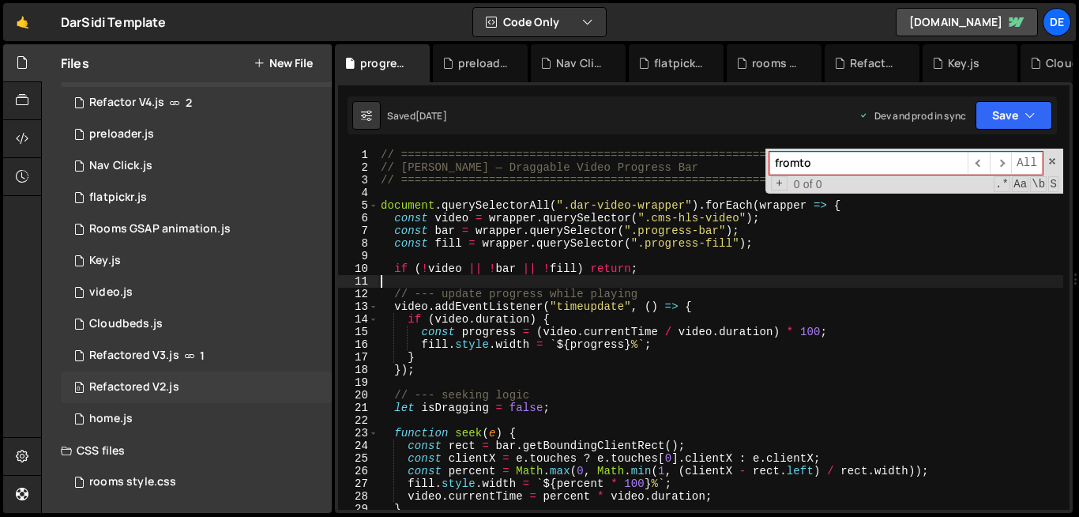
scroll to position [59, 0]
click at [168, 384] on div "Refactored V2.js" at bounding box center [134, 386] width 90 height 14
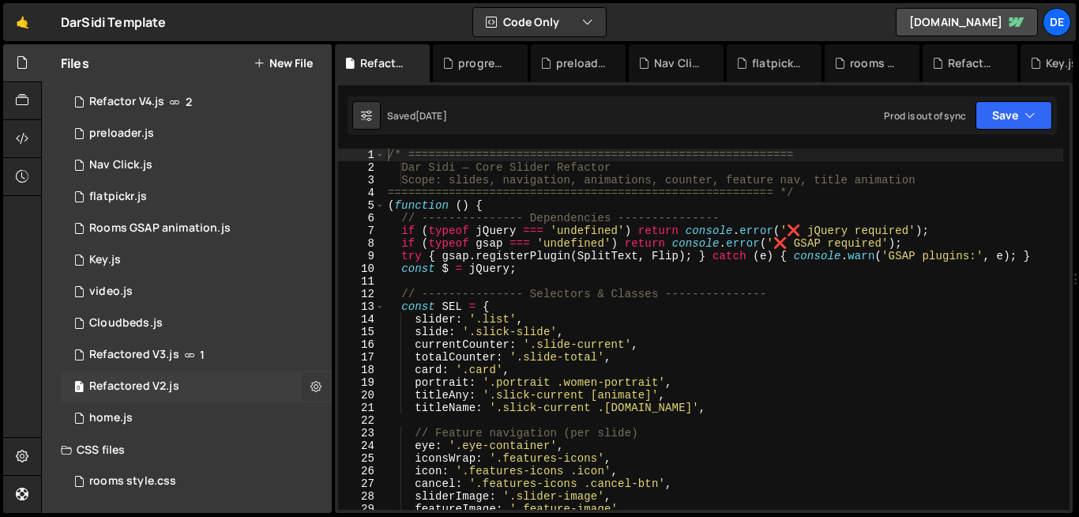
drag, startPoint x: 168, startPoint y: 384, endPoint x: 306, endPoint y: 387, distance: 137.5
click at [306, 387] on div "0 Refactored V2.js 0" at bounding box center [196, 386] width 271 height 32
click at [310, 387] on icon at bounding box center [315, 385] width 11 height 15
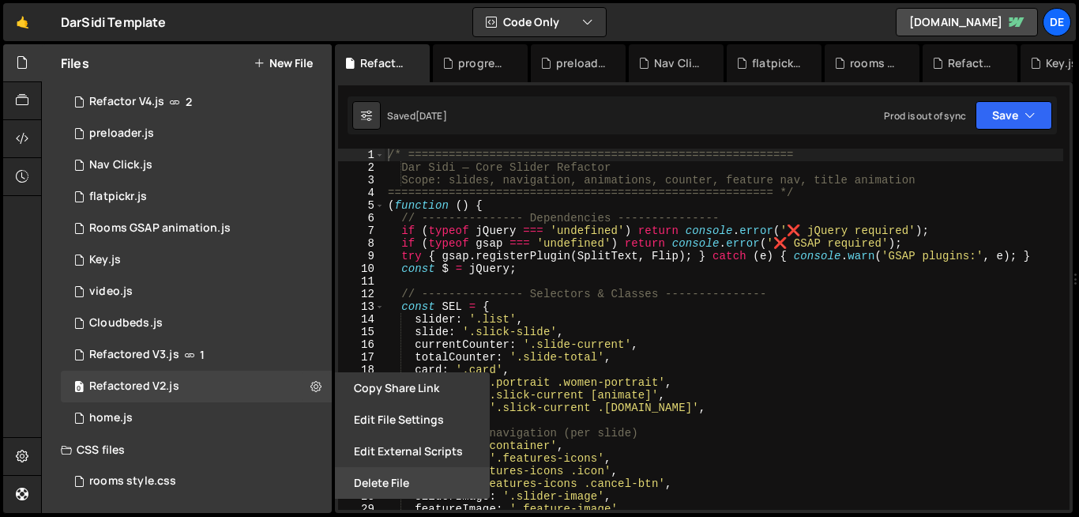
click at [404, 491] on button "Delete File" at bounding box center [412, 483] width 155 height 32
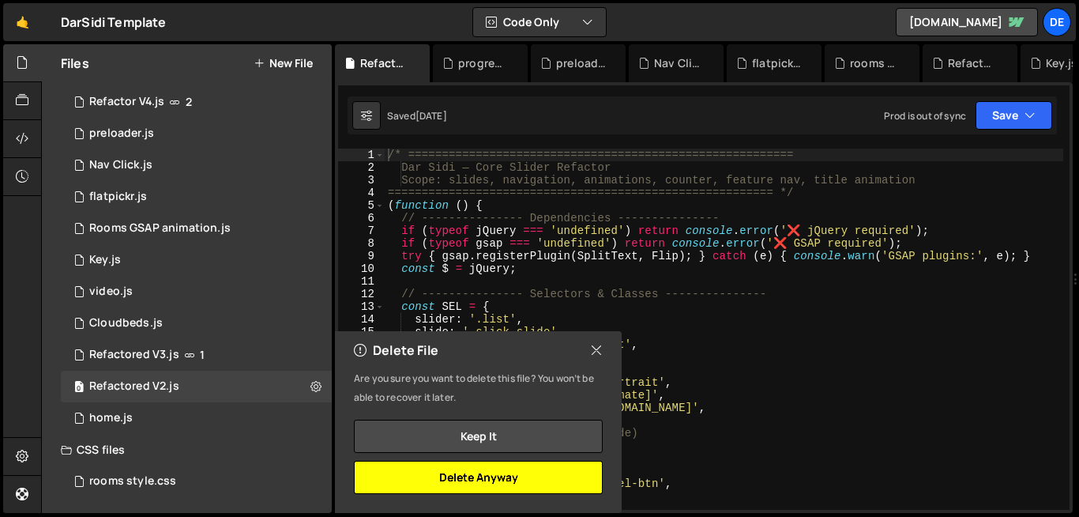
click at [492, 474] on button "Delete Anyway" at bounding box center [478, 477] width 249 height 33
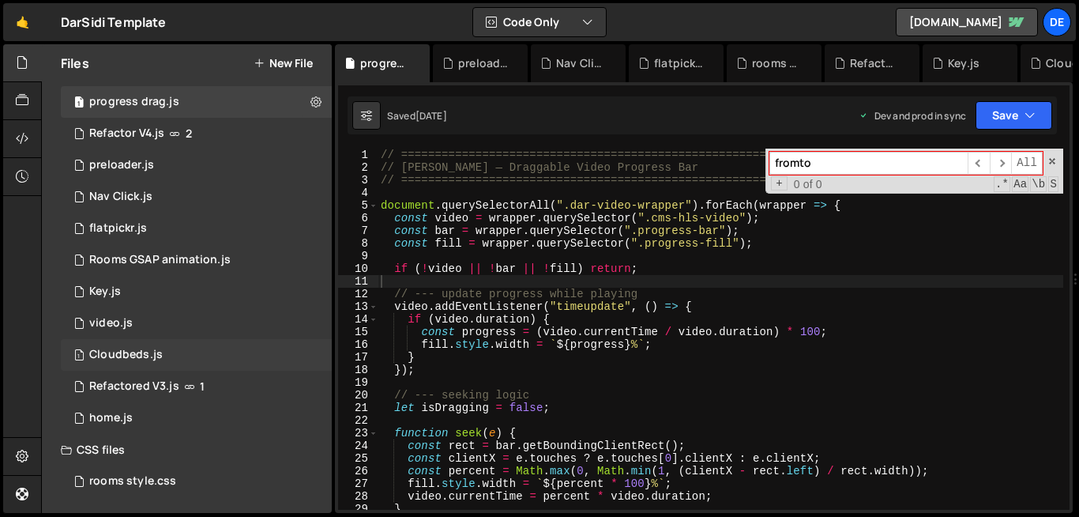
scroll to position [28, 0]
click at [310, 385] on div "0 Refactored V3.js 1" at bounding box center [196, 386] width 271 height 32
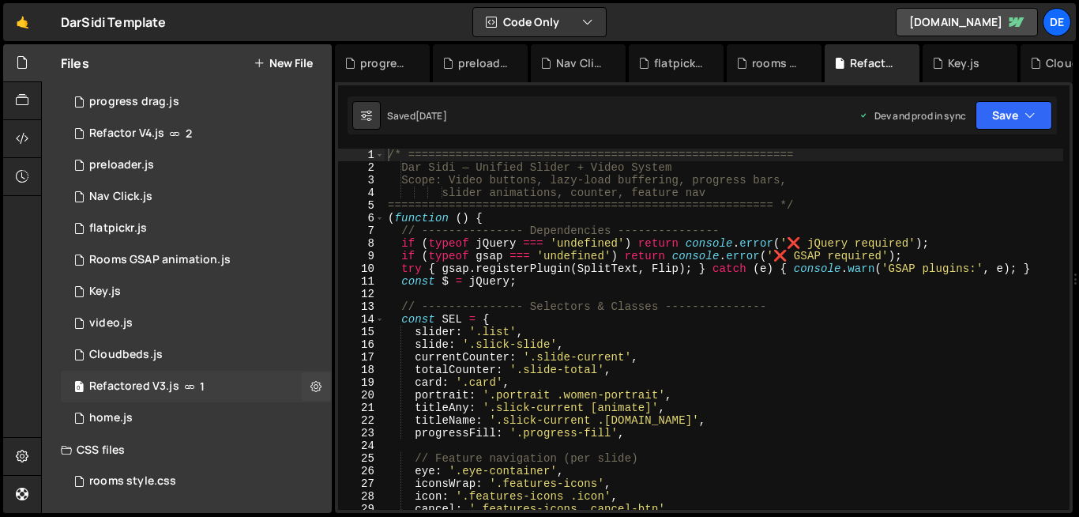
click at [310, 385] on icon at bounding box center [315, 385] width 11 height 15
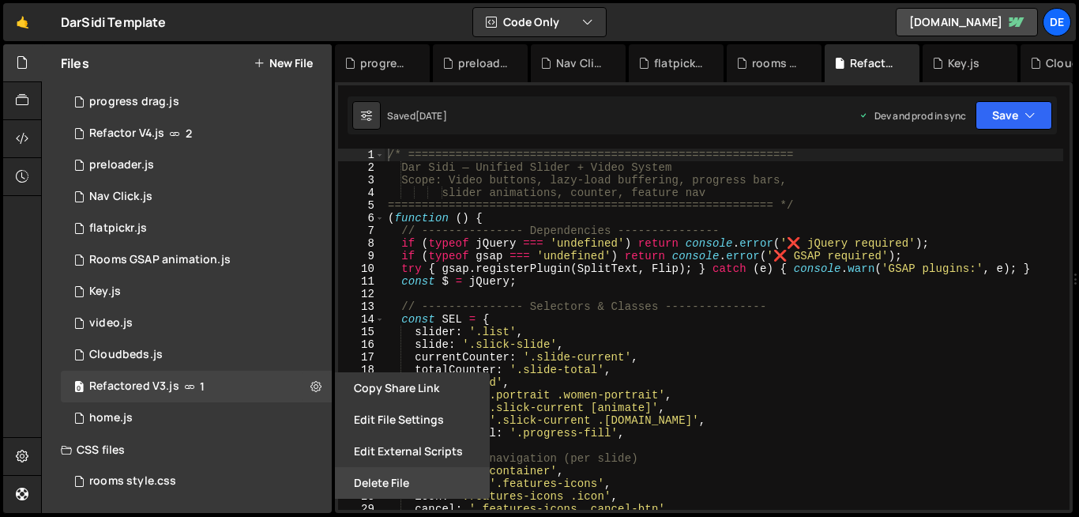
click at [372, 486] on button "Delete File" at bounding box center [412, 483] width 155 height 32
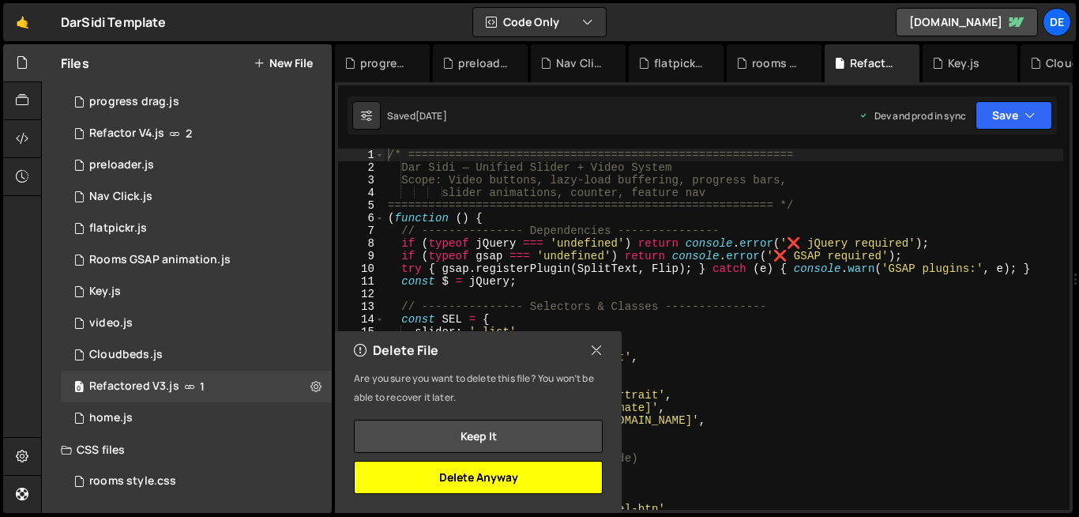
click at [421, 482] on button "Delete Anyway" at bounding box center [478, 477] width 249 height 33
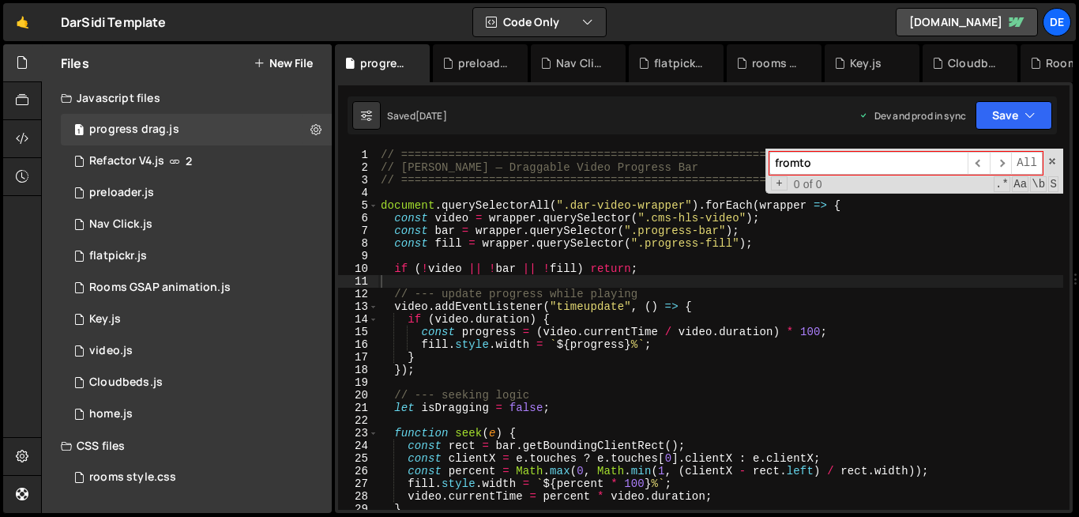
scroll to position [0, 0]
click at [176, 370] on div "1 Cloudbeds.js 0" at bounding box center [196, 383] width 271 height 32
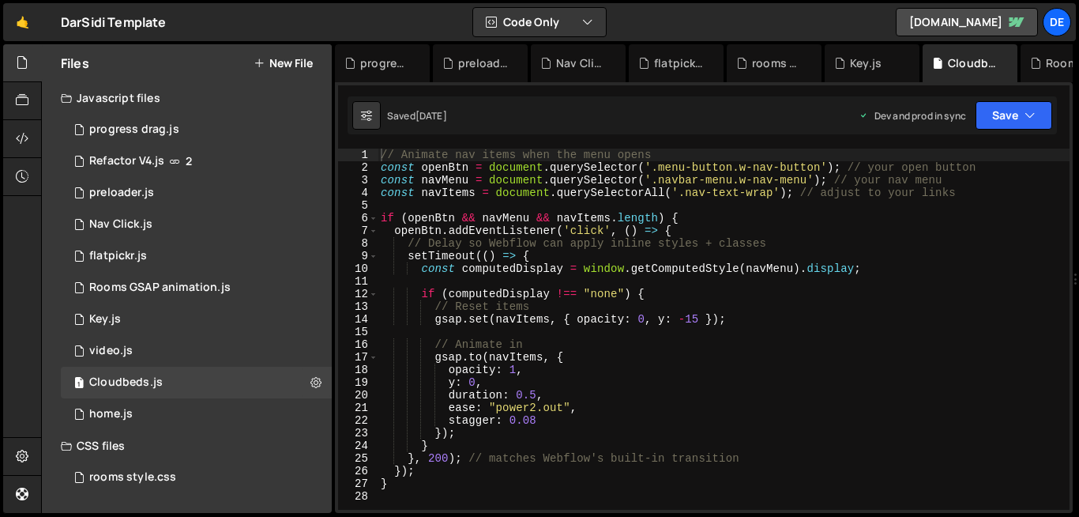
scroll to position [1, 0]
click at [321, 378] on icon at bounding box center [315, 381] width 11 height 15
type input "Cloudbeds"
radio input "true"
checkbox input "true"
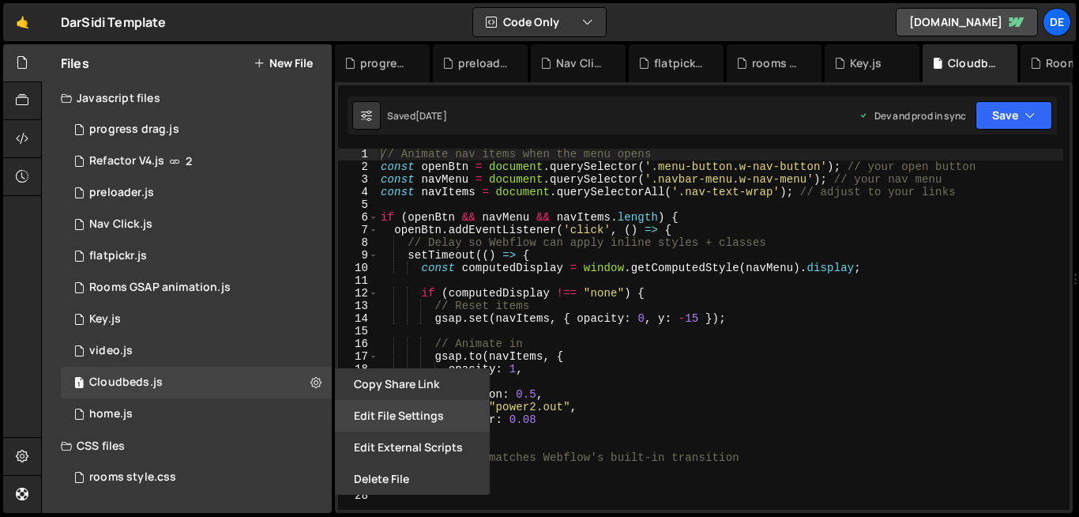
click at [374, 423] on button "Edit File Settings" at bounding box center [412, 416] width 155 height 32
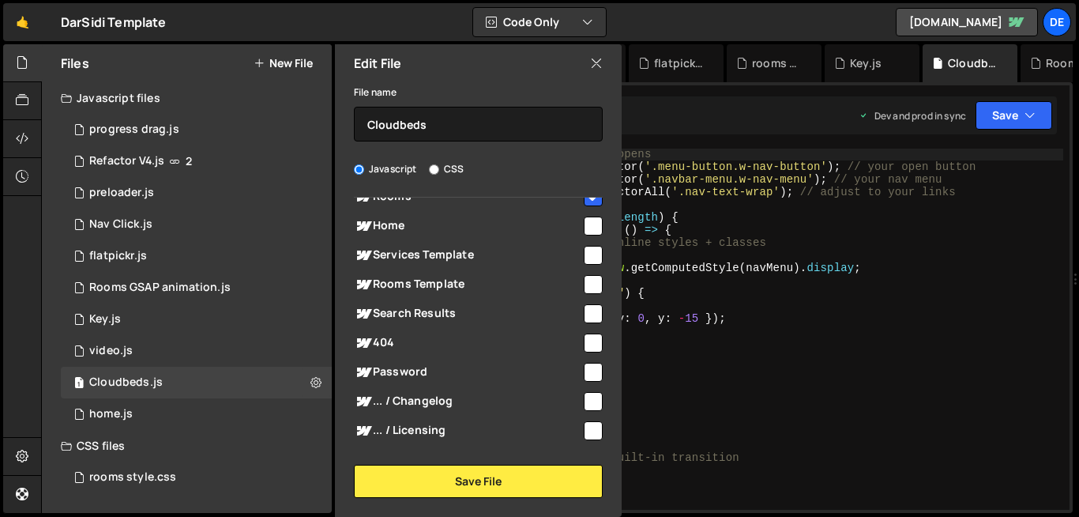
scroll to position [231, 0]
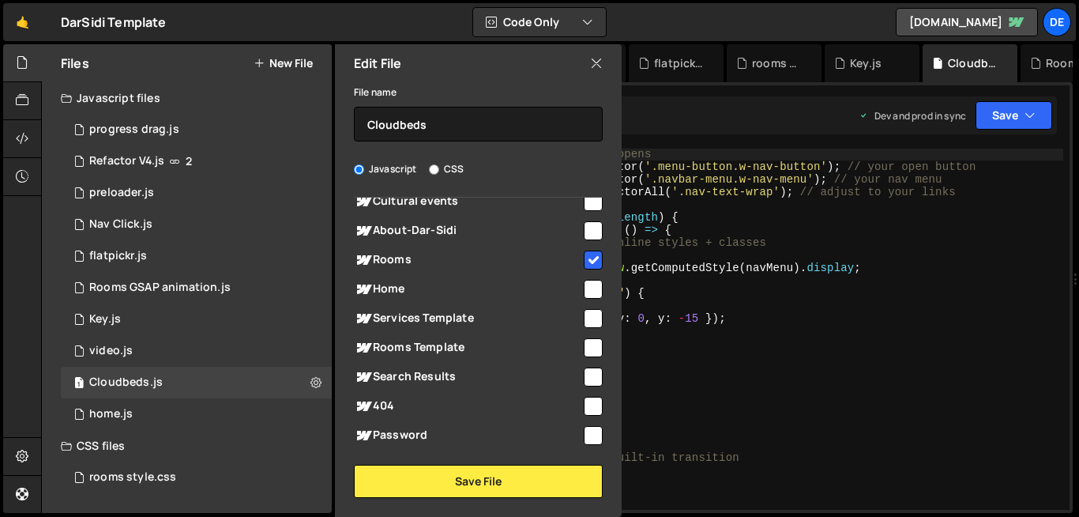
click at [600, 70] on icon at bounding box center [596, 63] width 13 height 17
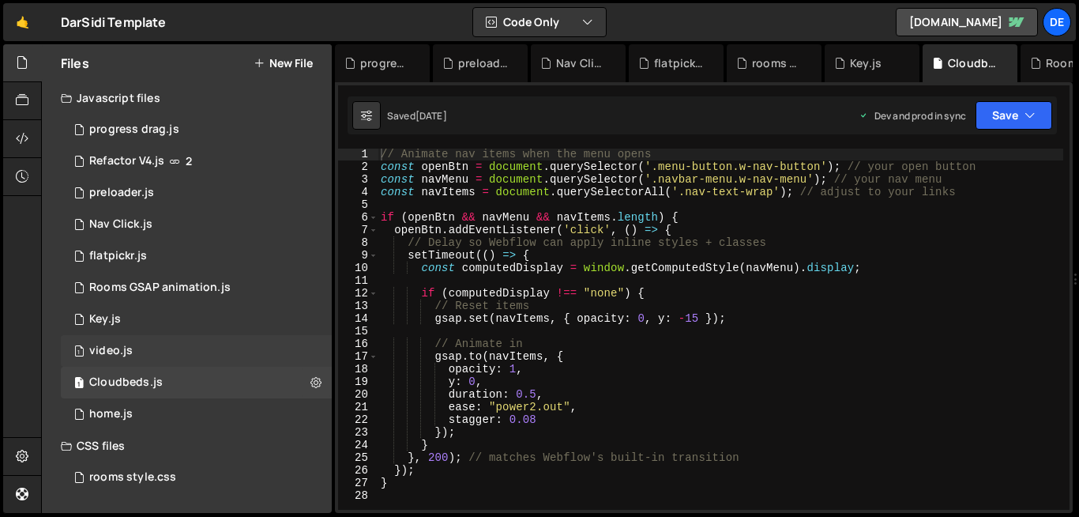
click at [217, 354] on div "1 video.js 0" at bounding box center [196, 351] width 271 height 32
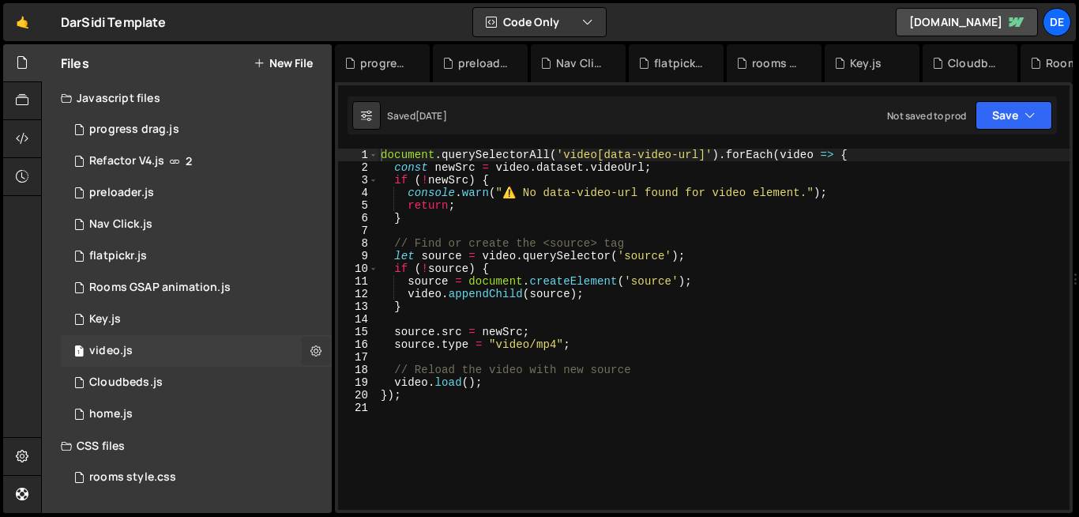
click at [314, 352] on icon at bounding box center [315, 350] width 11 height 15
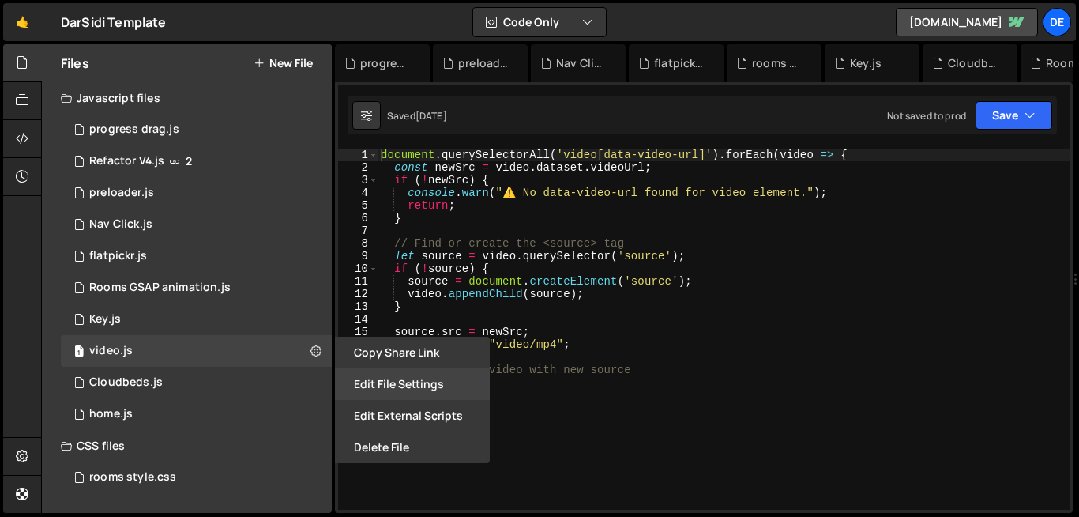
click at [368, 387] on button "Edit File Settings" at bounding box center [412, 384] width 155 height 32
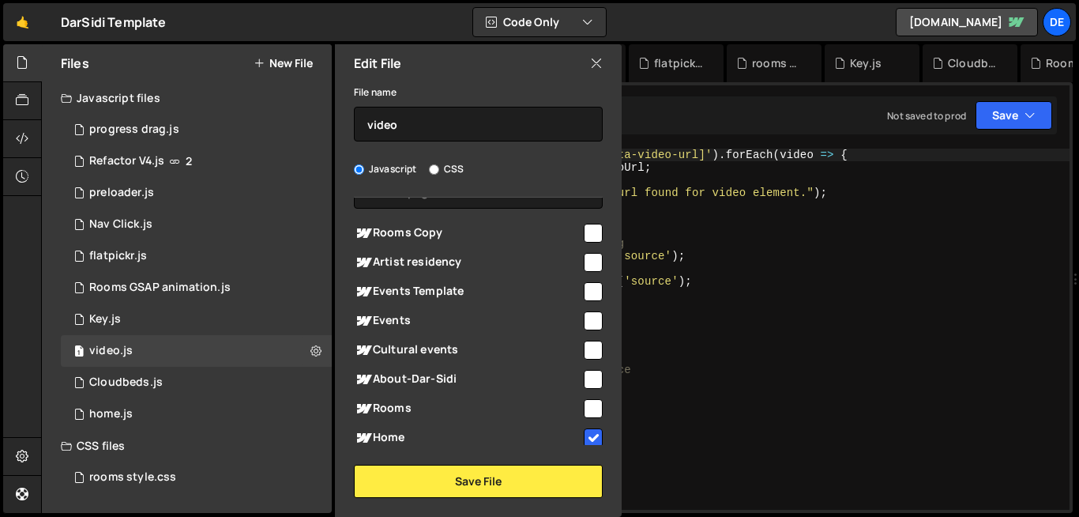
scroll to position [0, 0]
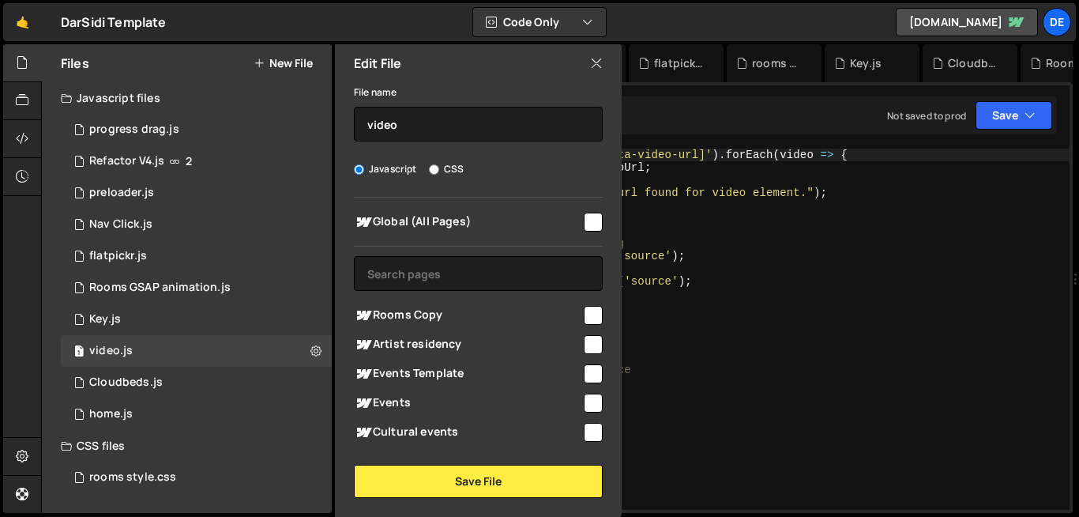
click at [594, 64] on icon at bounding box center [596, 63] width 13 height 17
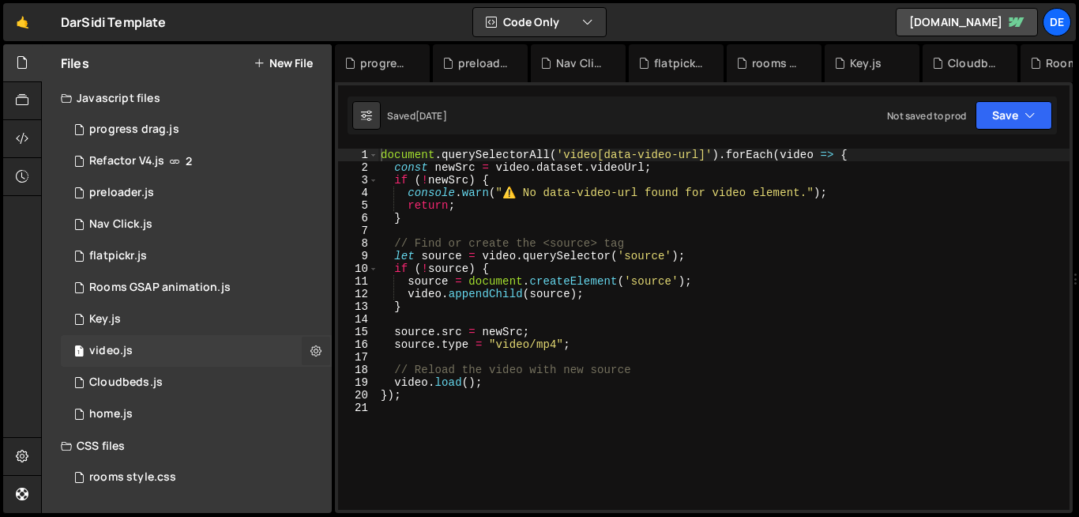
click at [313, 355] on icon at bounding box center [315, 350] width 11 height 15
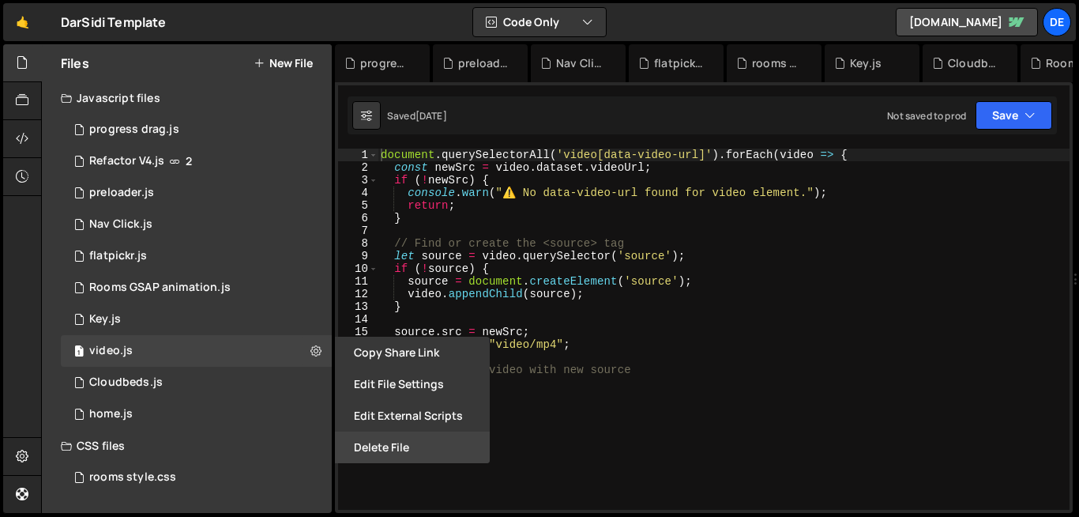
click at [370, 450] on button "Delete File" at bounding box center [412, 447] width 155 height 32
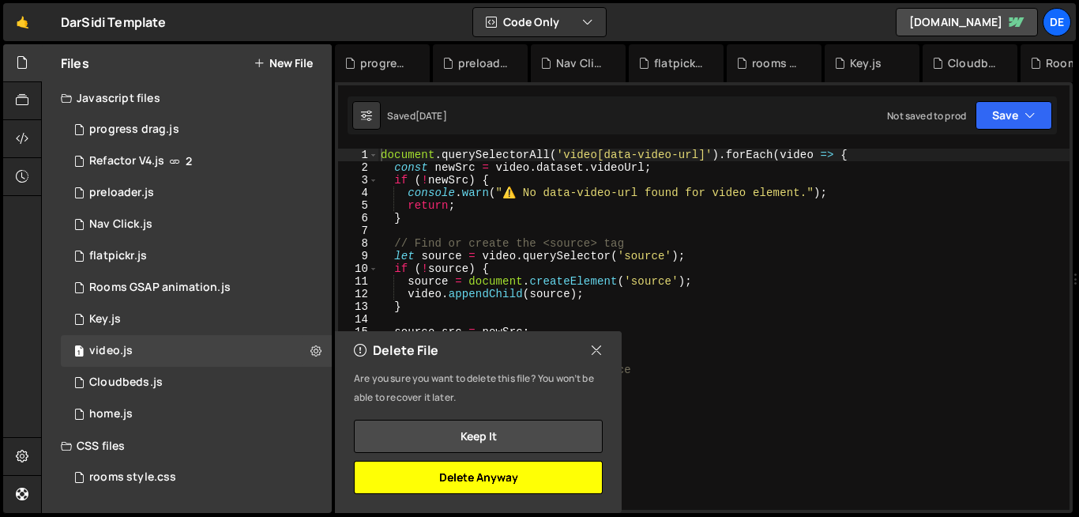
click at [482, 487] on button "Delete Anyway" at bounding box center [478, 477] width 249 height 33
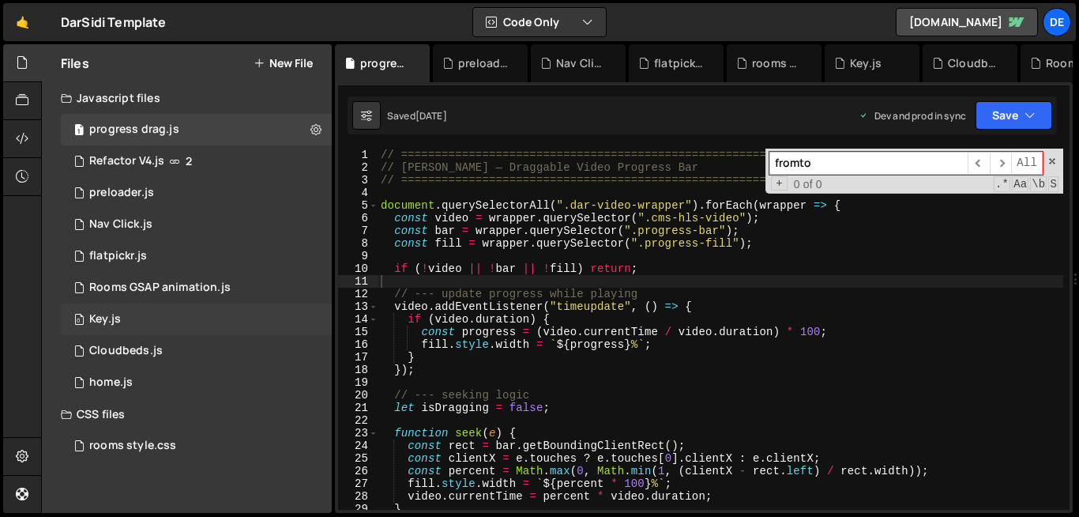
click at [119, 312] on div "Key.js" at bounding box center [105, 319] width 32 height 14
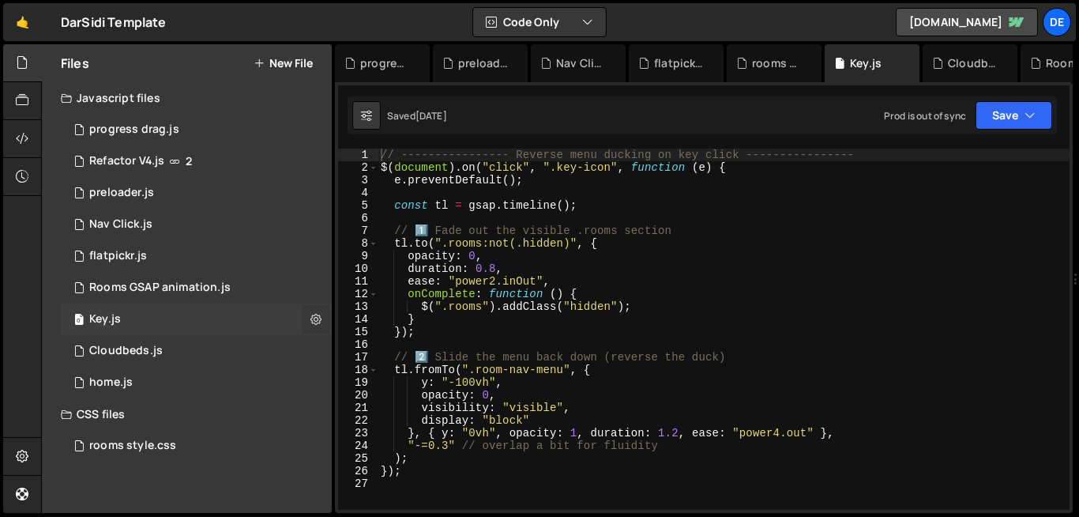
click at [314, 323] on icon at bounding box center [315, 318] width 11 height 15
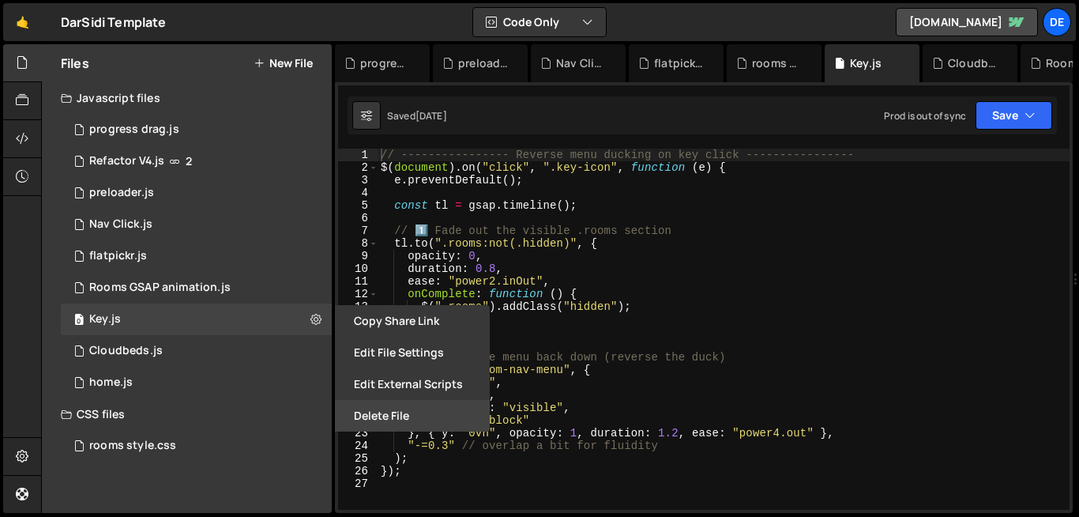
click at [370, 426] on button "Delete File" at bounding box center [412, 416] width 155 height 32
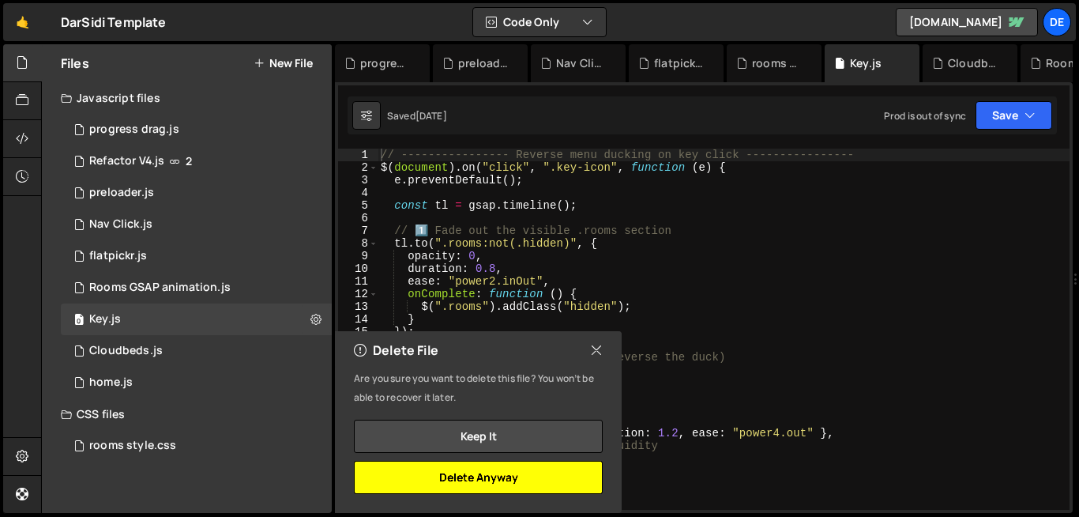
click at [498, 485] on button "Delete Anyway" at bounding box center [478, 477] width 249 height 33
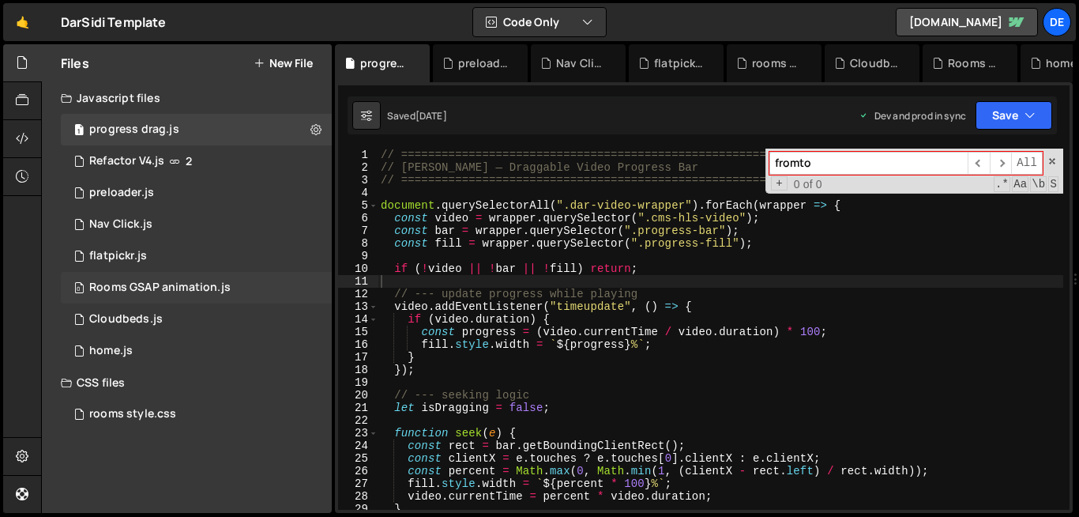
click at [247, 288] on div "0 Rooms GSAP animation.js 0" at bounding box center [196, 288] width 271 height 32
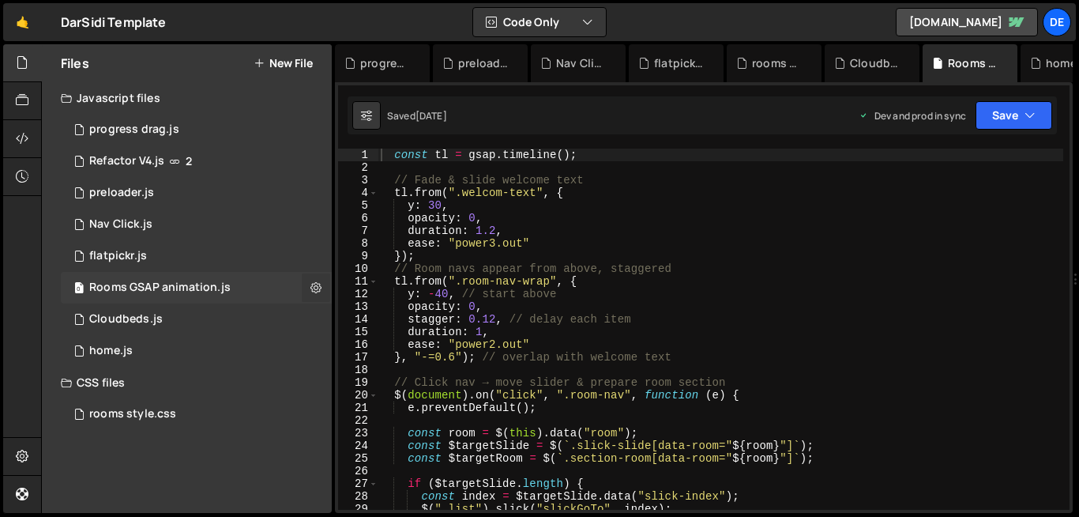
click at [315, 289] on icon at bounding box center [315, 287] width 11 height 15
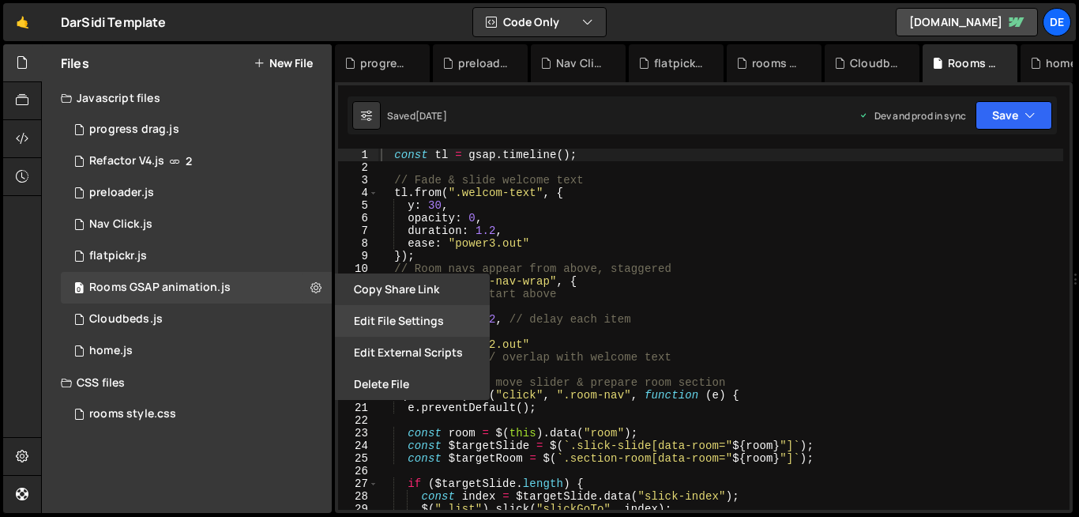
click at [404, 322] on button "Edit File Settings" at bounding box center [412, 321] width 155 height 32
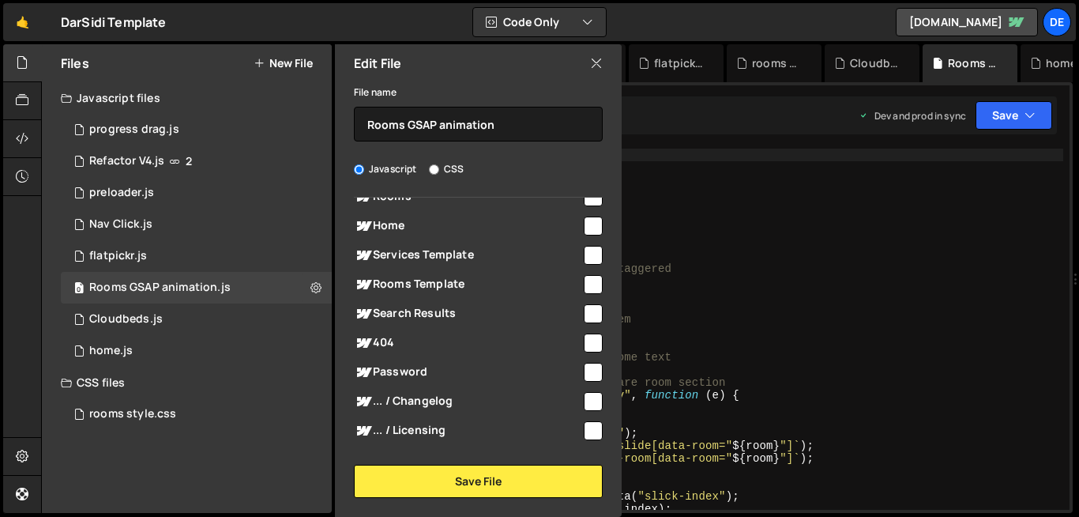
scroll to position [346, 0]
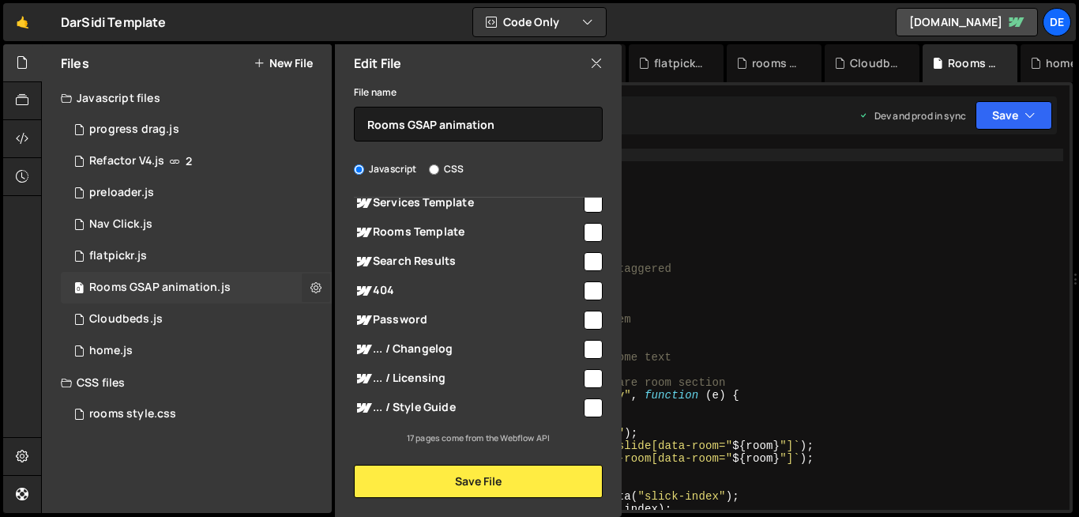
click at [318, 288] on icon at bounding box center [315, 287] width 11 height 15
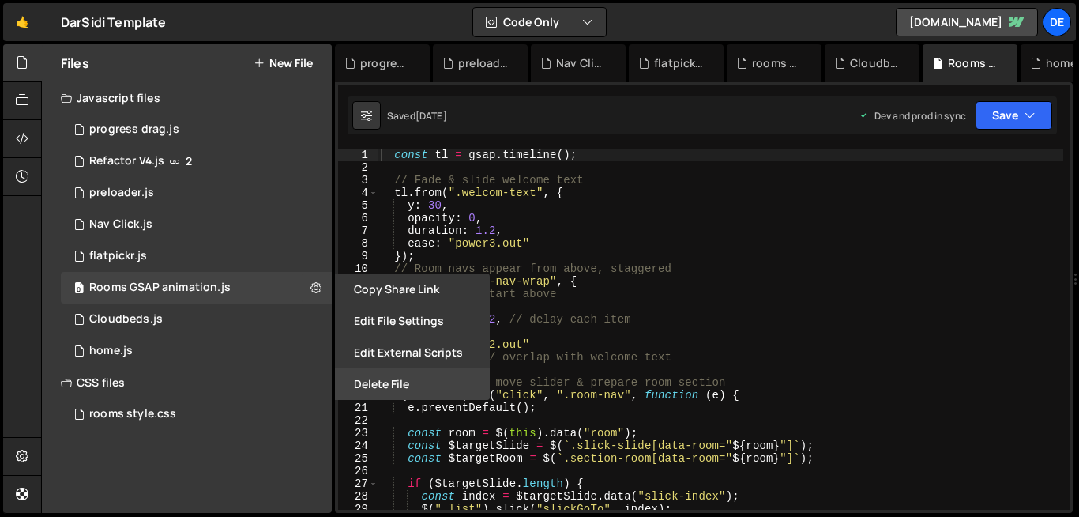
click at [370, 389] on button "Delete File" at bounding box center [412, 384] width 155 height 32
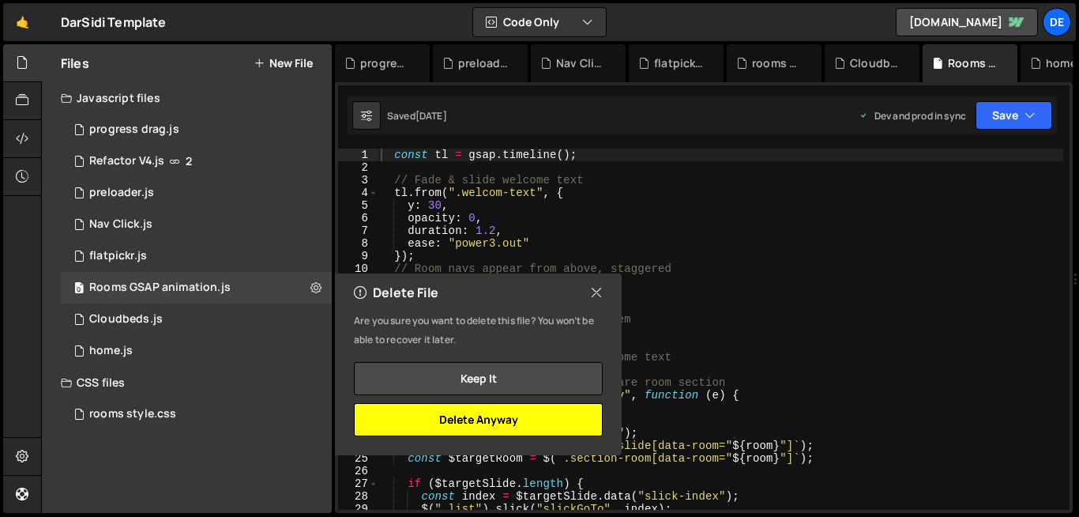
click at [435, 417] on button "Delete Anyway" at bounding box center [478, 419] width 249 height 33
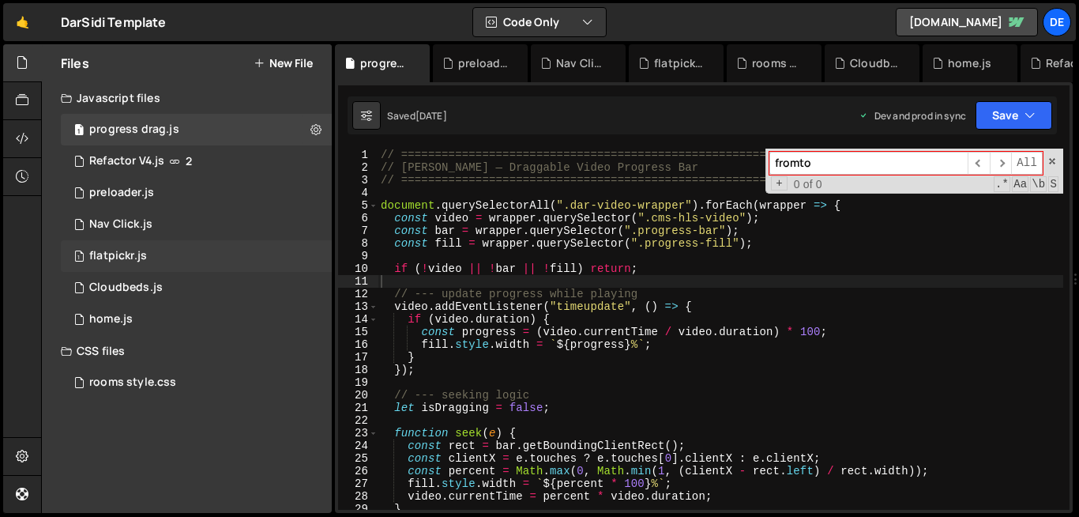
click at [316, 258] on div "1 flatpickr.js 0" at bounding box center [196, 256] width 271 height 32
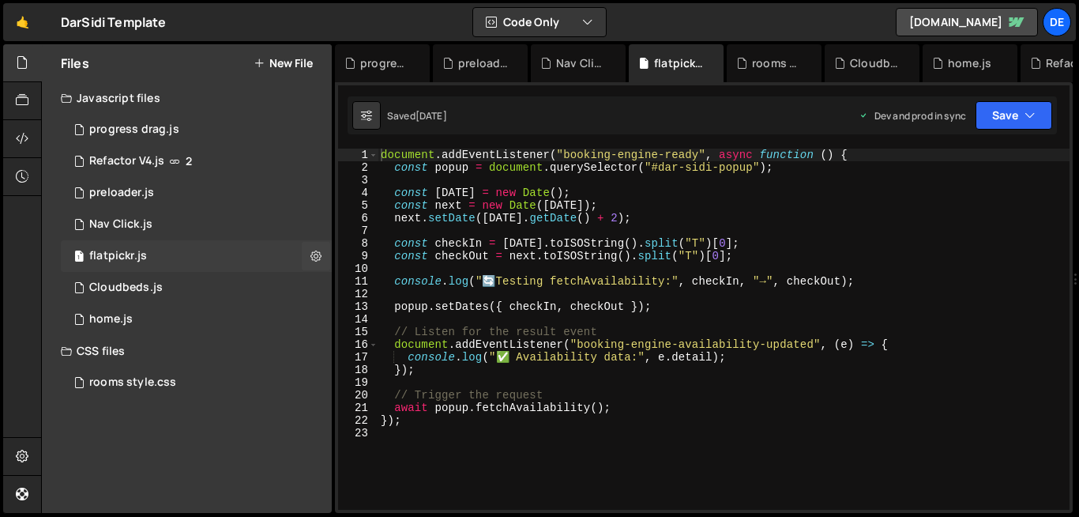
click at [316, 258] on icon at bounding box center [315, 255] width 11 height 15
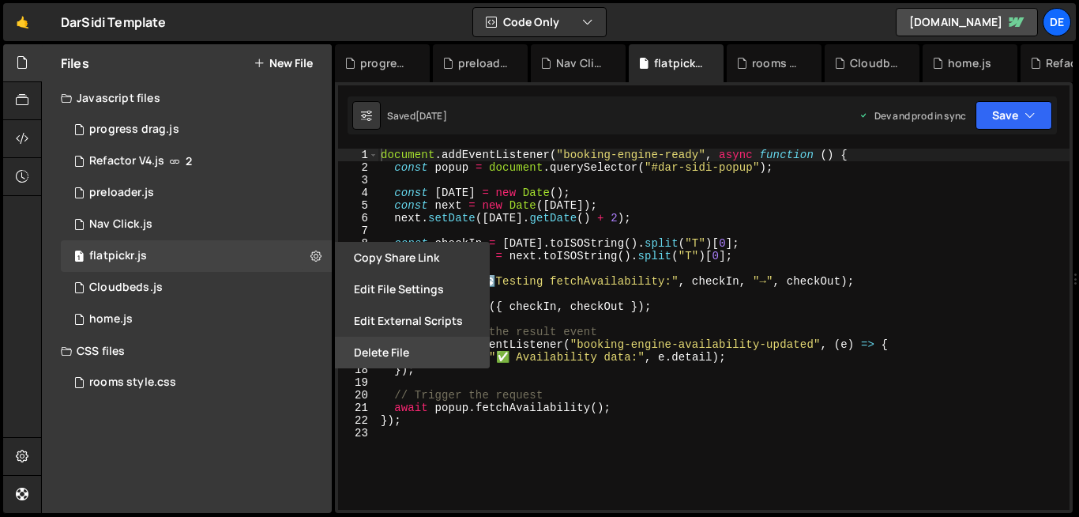
click at [363, 351] on button "Delete File" at bounding box center [412, 353] width 155 height 32
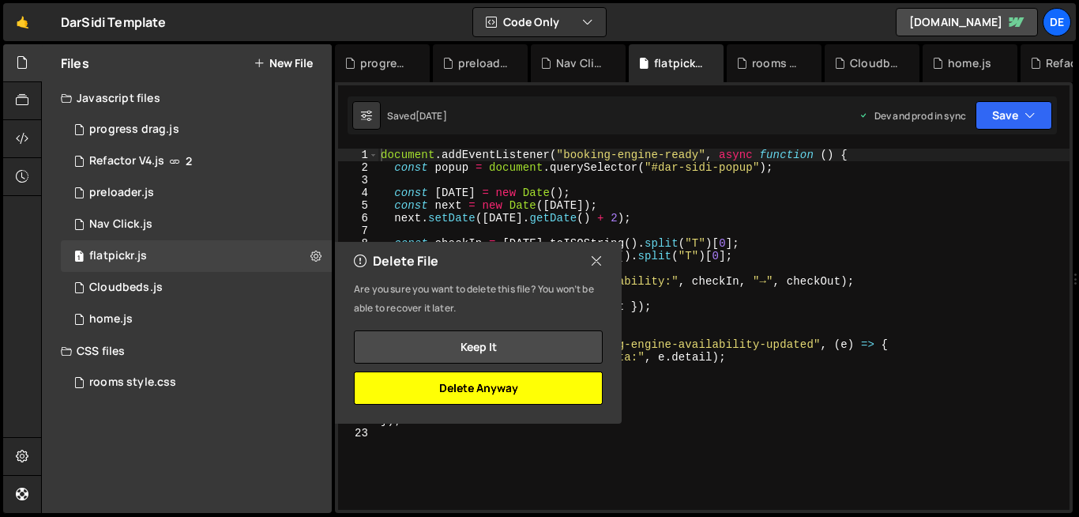
click at [429, 391] on button "Delete Anyway" at bounding box center [478, 387] width 249 height 33
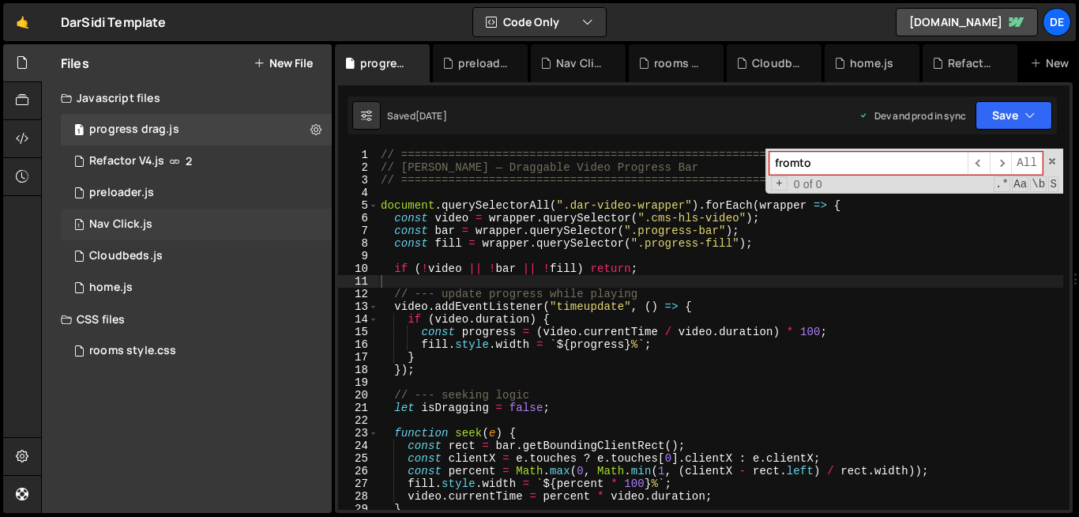
click at [281, 221] on div "1 Nav Click.js 0" at bounding box center [196, 225] width 271 height 32
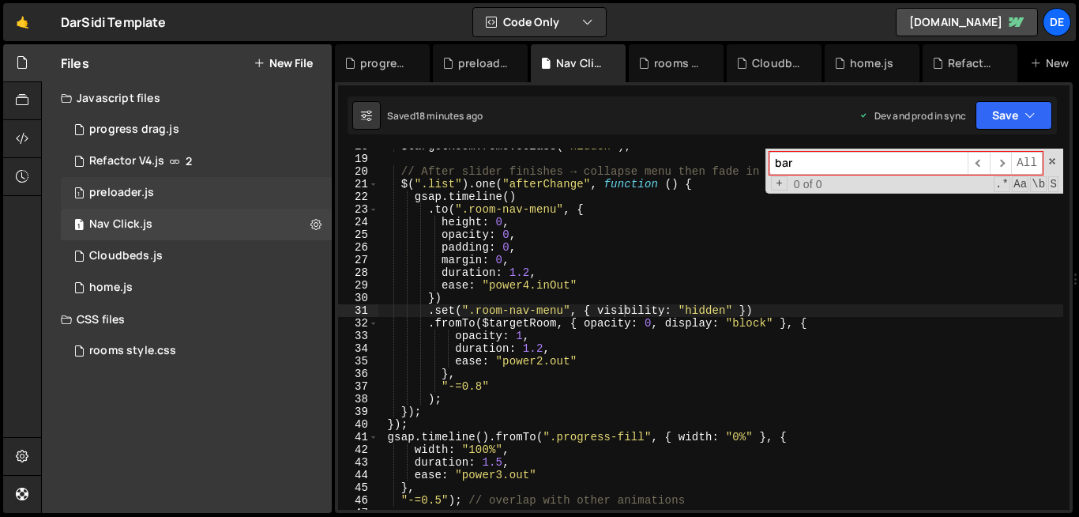
click at [132, 194] on div "preloader.js" at bounding box center [121, 193] width 65 height 14
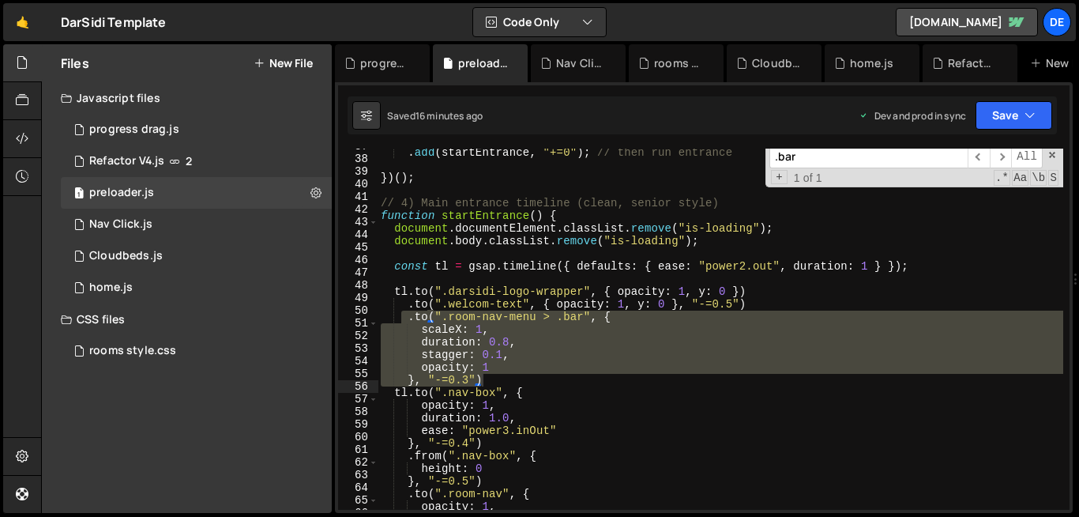
click at [760, 364] on div ". set ( "#dar-preloader" , { display : "none" }) . add ( startEntrance , "+=0" …" at bounding box center [721, 329] width 686 height 361
type textarea "stagger: 0.1,"
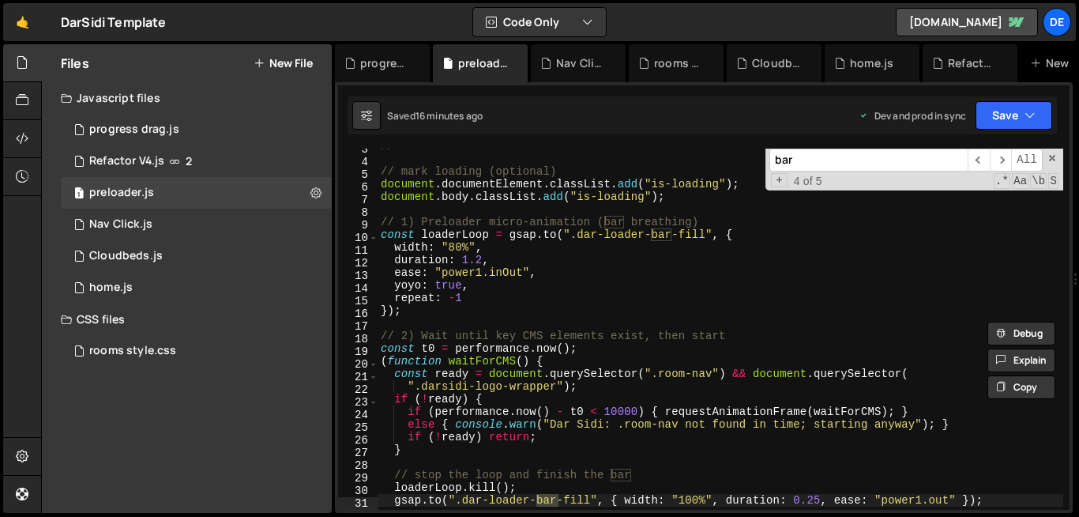
scroll to position [464, 0]
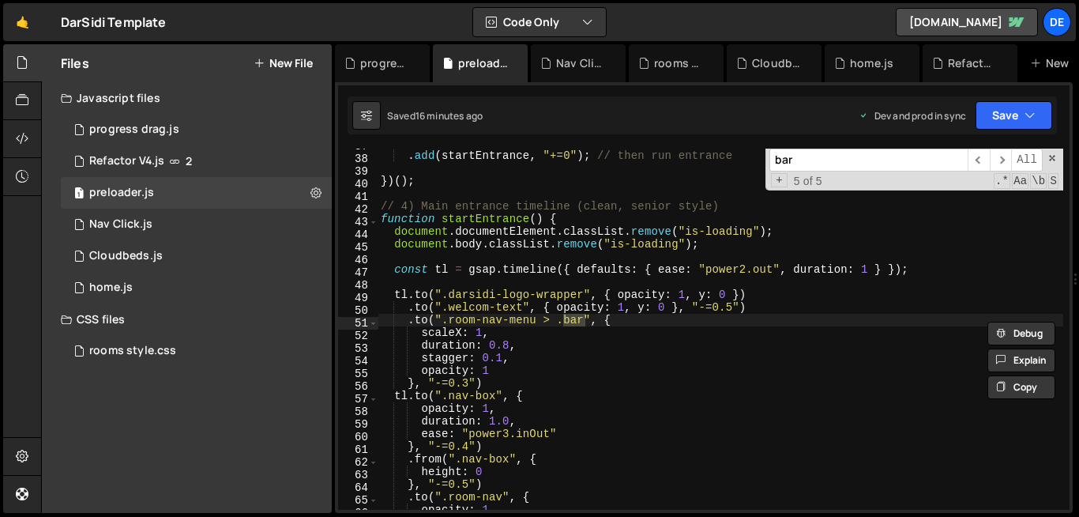
type input "bar"
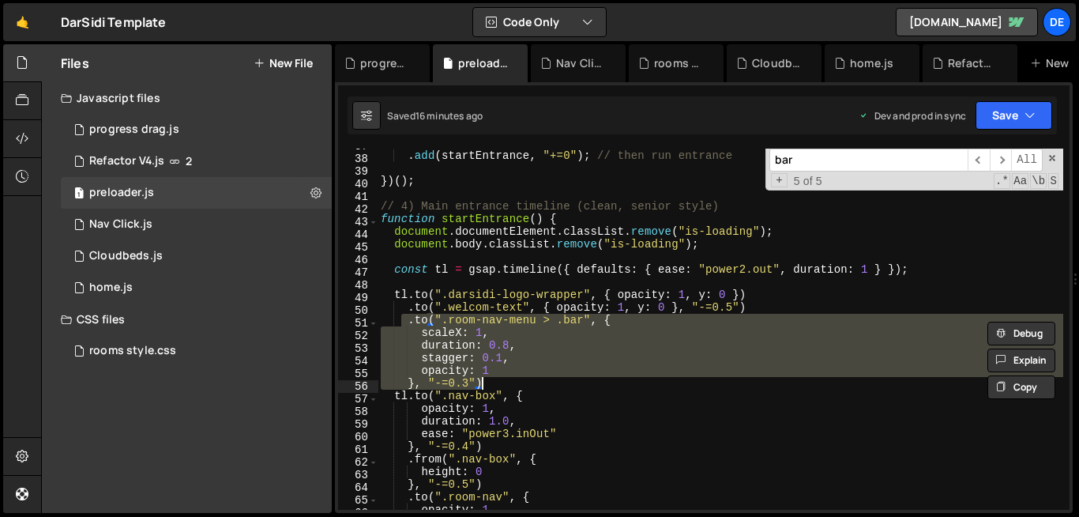
drag, startPoint x: 404, startPoint y: 323, endPoint x: 495, endPoint y: 384, distance: 108.7
click at [495, 384] on div ". set ( "#dar-preloader" , { display : "none" }) . add ( startEntrance , "+=0" …" at bounding box center [721, 330] width 686 height 386
type textarea "opacity: 1 }, "-=0.3")"
paste textarea
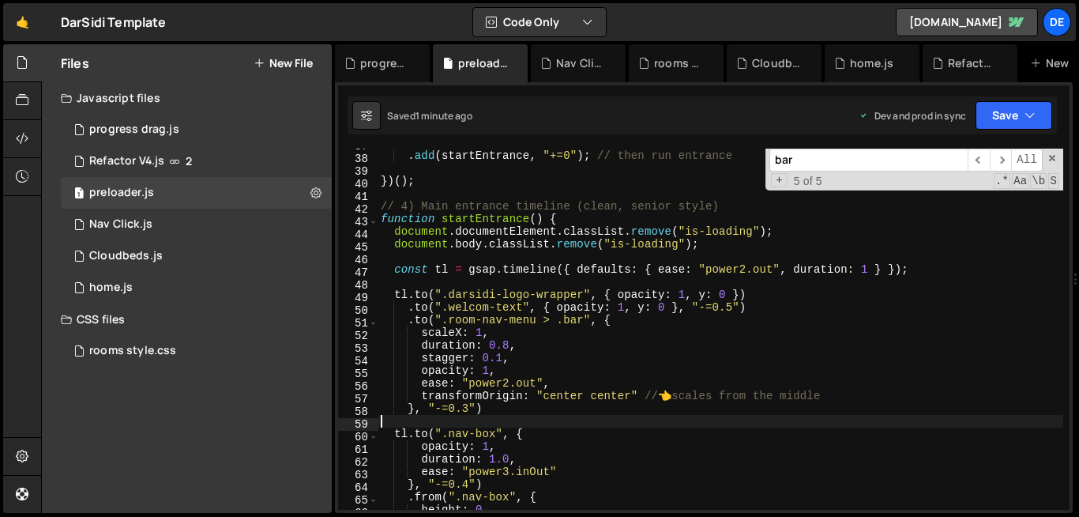
click at [506, 384] on div ". set ( "#dar-preloader" , { display : "none" }) . add ( startEntrance , "+=0" …" at bounding box center [721, 330] width 686 height 386
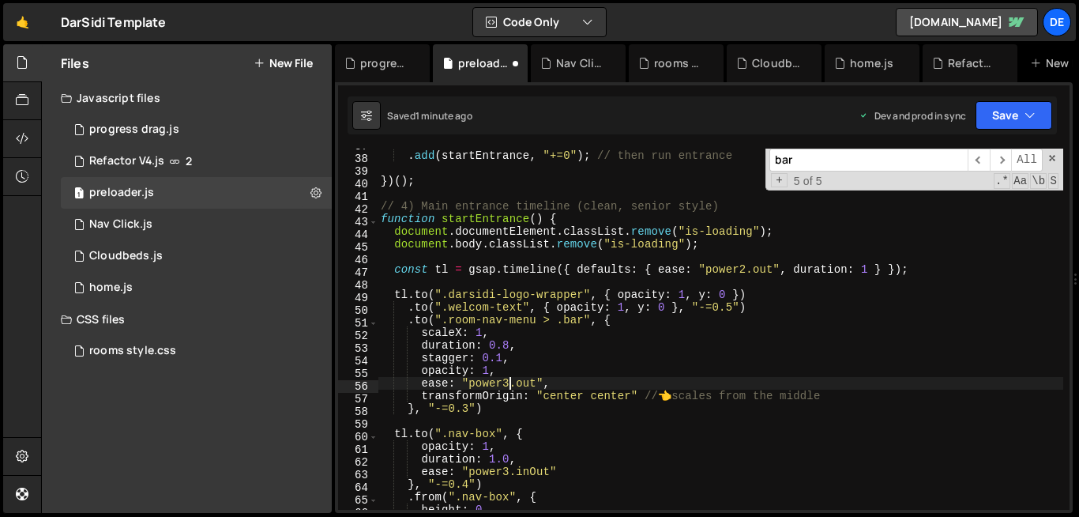
scroll to position [0, 9]
click at [583, 374] on div ". set ( "#dar-preloader" , { display : "none" }) . add ( startEntrance , "+=0" …" at bounding box center [721, 330] width 686 height 386
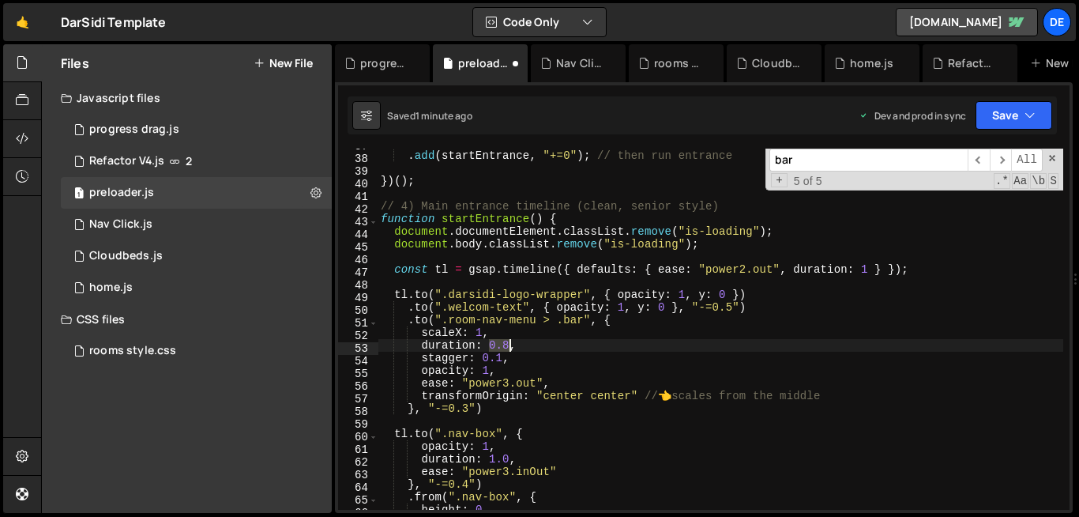
drag, startPoint x: 488, startPoint y: 343, endPoint x: 508, endPoint y: 346, distance: 20.0
click at [508, 346] on div ". set ( "#dar-preloader" , { display : "none" }) . add ( startEntrance , "+=0" …" at bounding box center [721, 330] width 686 height 386
type textarea "duration: 4,"
click at [808, 158] on input "bar" at bounding box center [868, 160] width 198 height 23
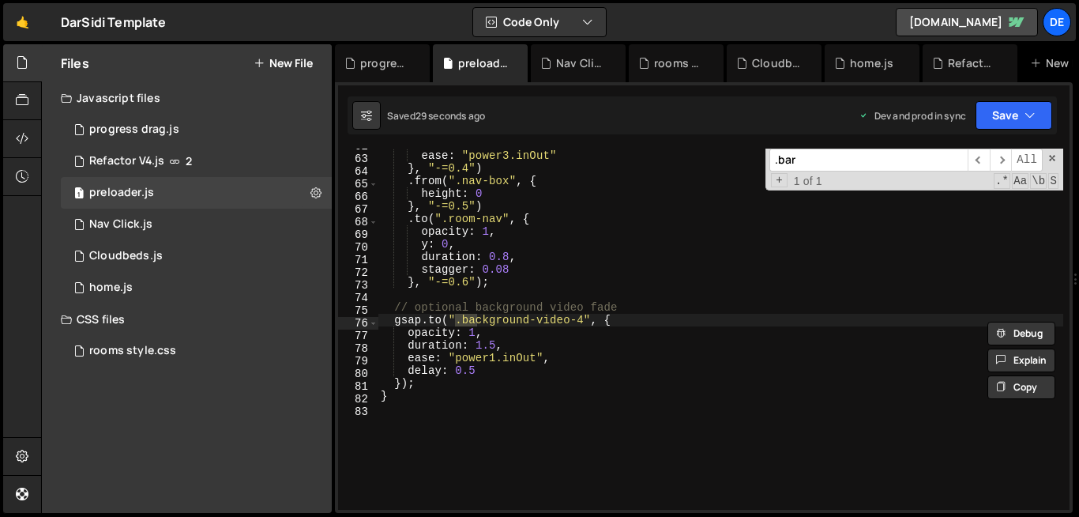
scroll to position [452, 0]
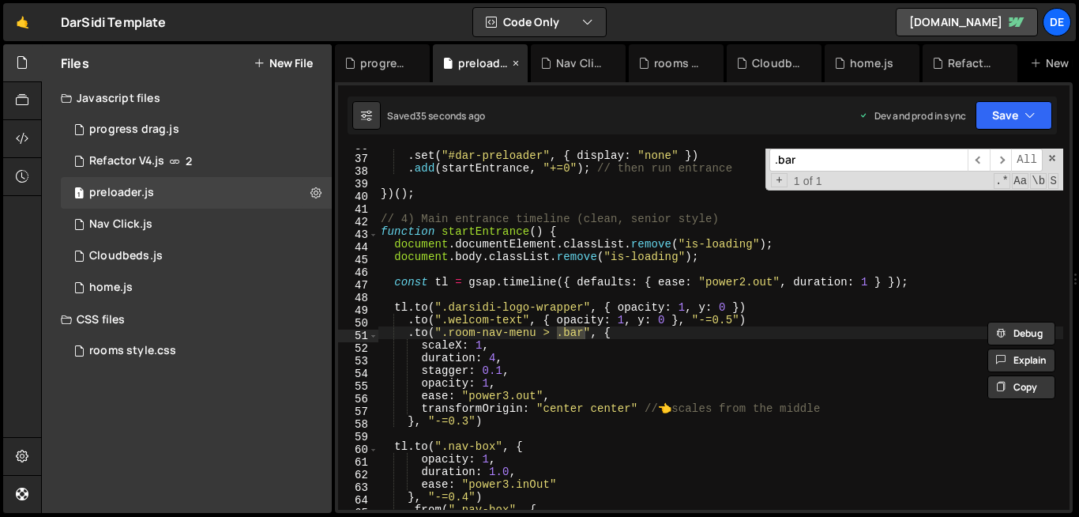
type input ".bar"
click at [716, 352] on div ". to ( "#dar-preloader" , { opacity : 0 , duration : 0.4 , ease : "power1.out" …" at bounding box center [721, 330] width 686 height 386
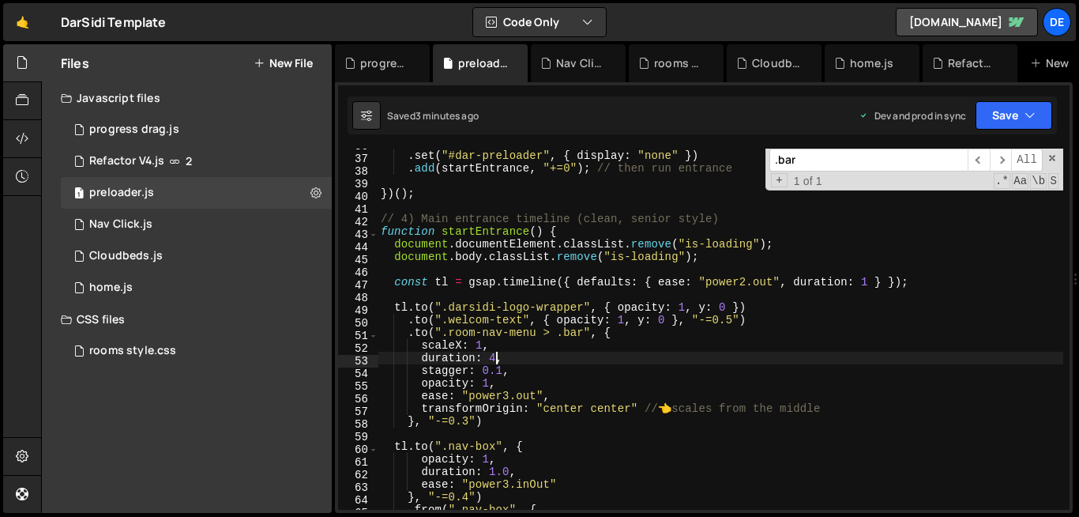
click at [493, 358] on div ". to ( "#dar-preloader" , { opacity : 0 , duration : 0.4 , ease : "power1.out" …" at bounding box center [721, 330] width 686 height 386
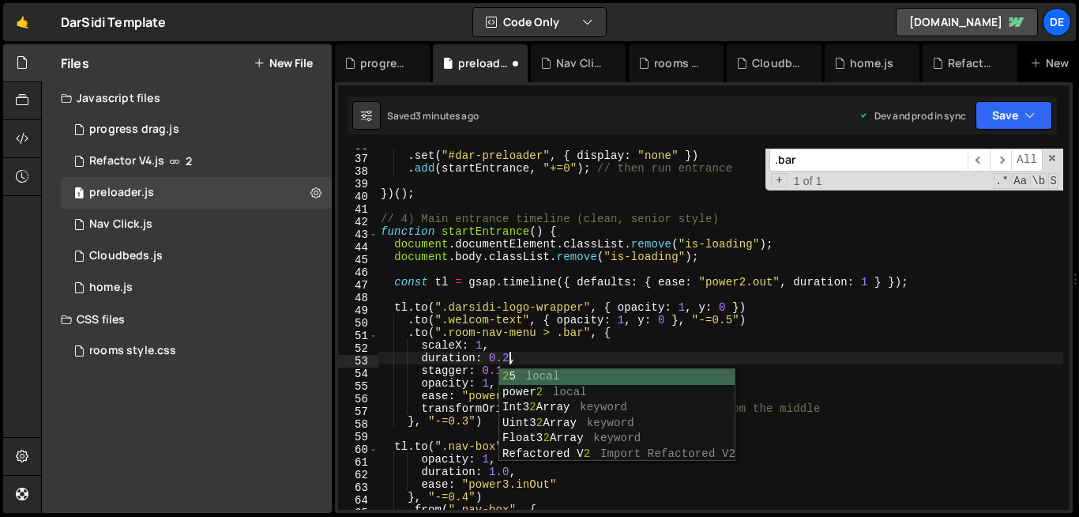
scroll to position [0, 9]
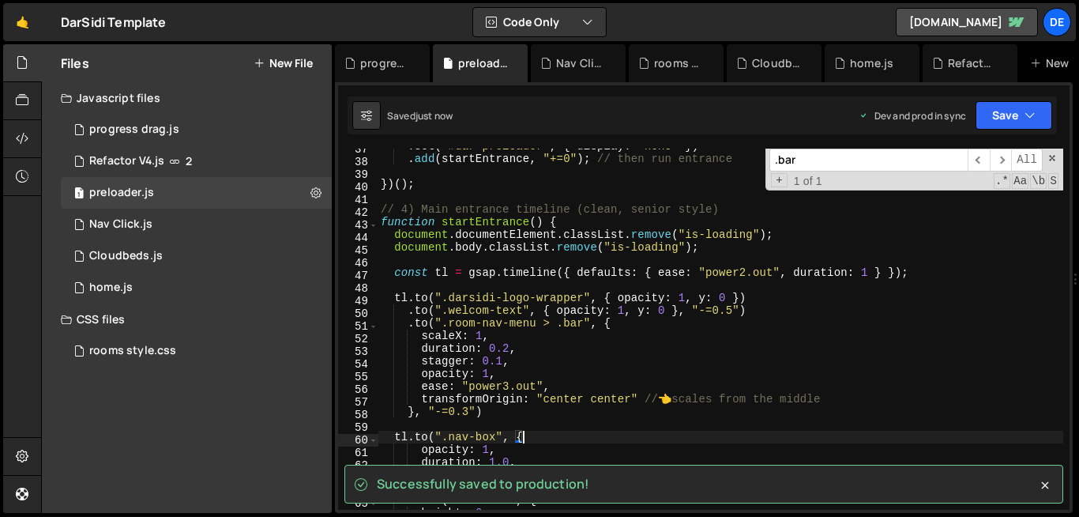
click at [606, 439] on div ". set ( "#dar-preloader" , { display : "none" }) . add ( startEntrance , "+=0" …" at bounding box center [721, 333] width 686 height 386
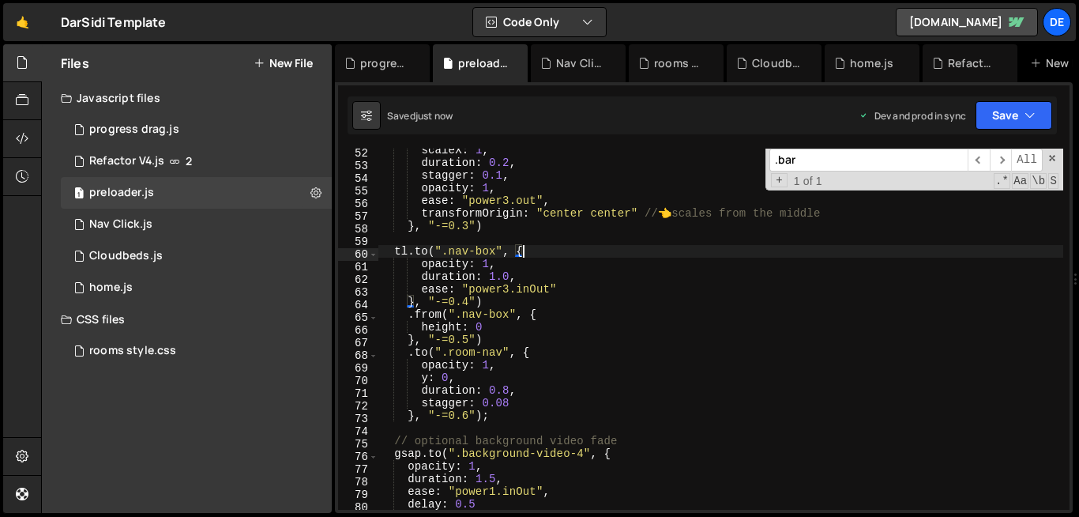
scroll to position [647, 0]
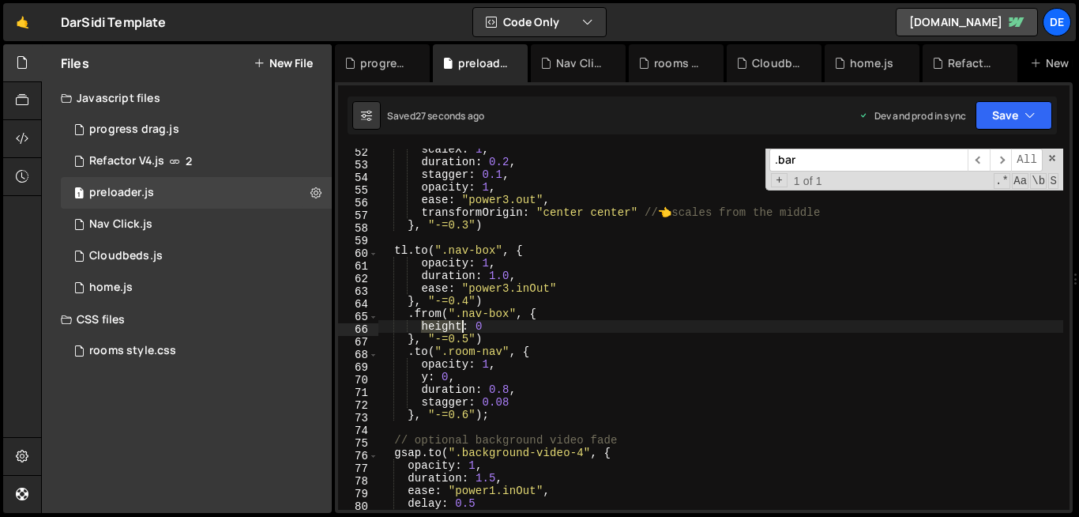
drag, startPoint x: 422, startPoint y: 325, endPoint x: 461, endPoint y: 326, distance: 39.5
click at [461, 326] on div "scaleX : 1 , duration : 0.2 , stagger : 0.1 , opacity : 1 , ease : "power3.out"…" at bounding box center [721, 336] width 686 height 386
type textarea "height: 0"
